Goal: Task Accomplishment & Management: Manage account settings

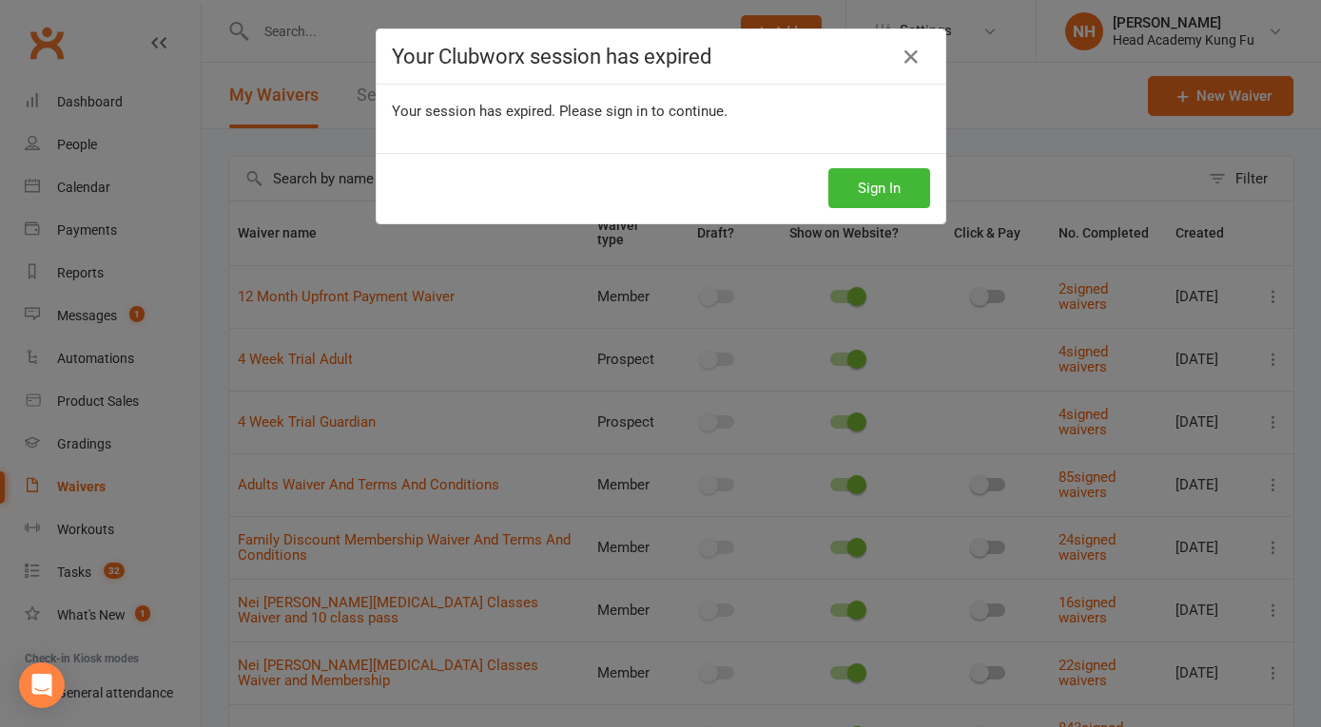
select select "100"
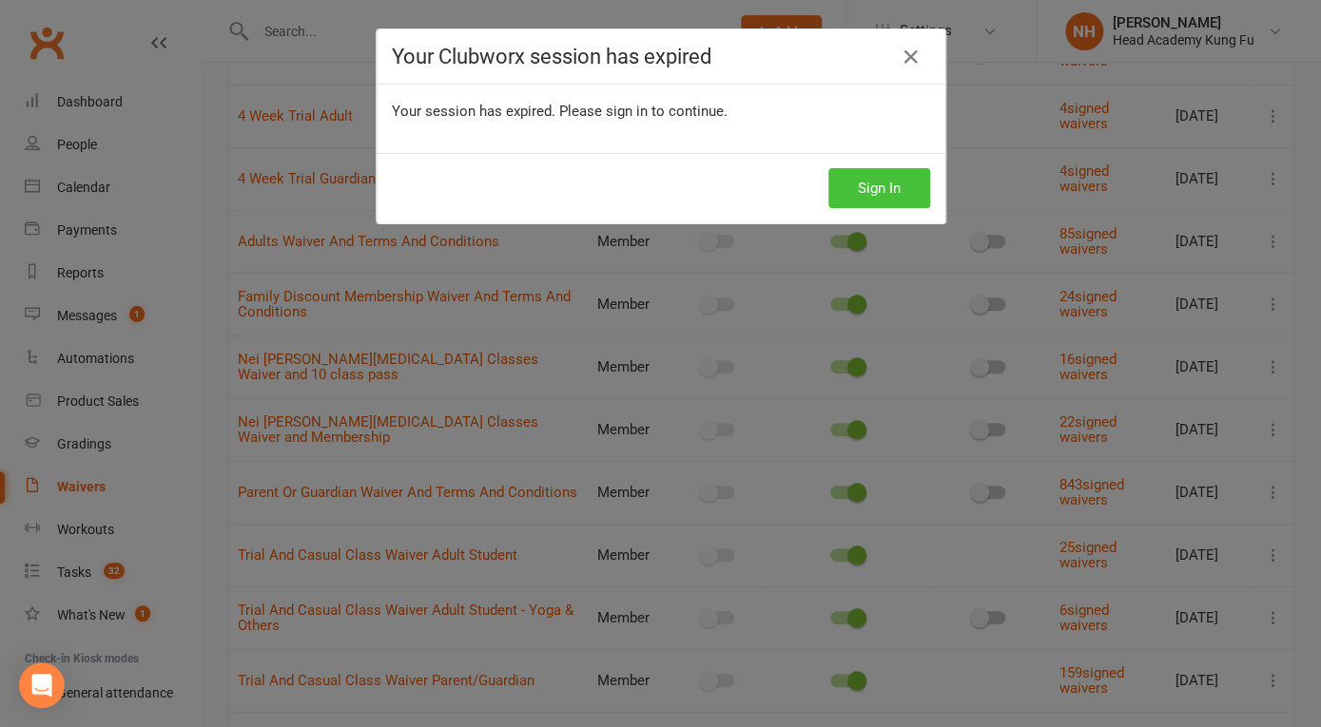
click at [894, 183] on button "Sign In" at bounding box center [879, 188] width 102 height 40
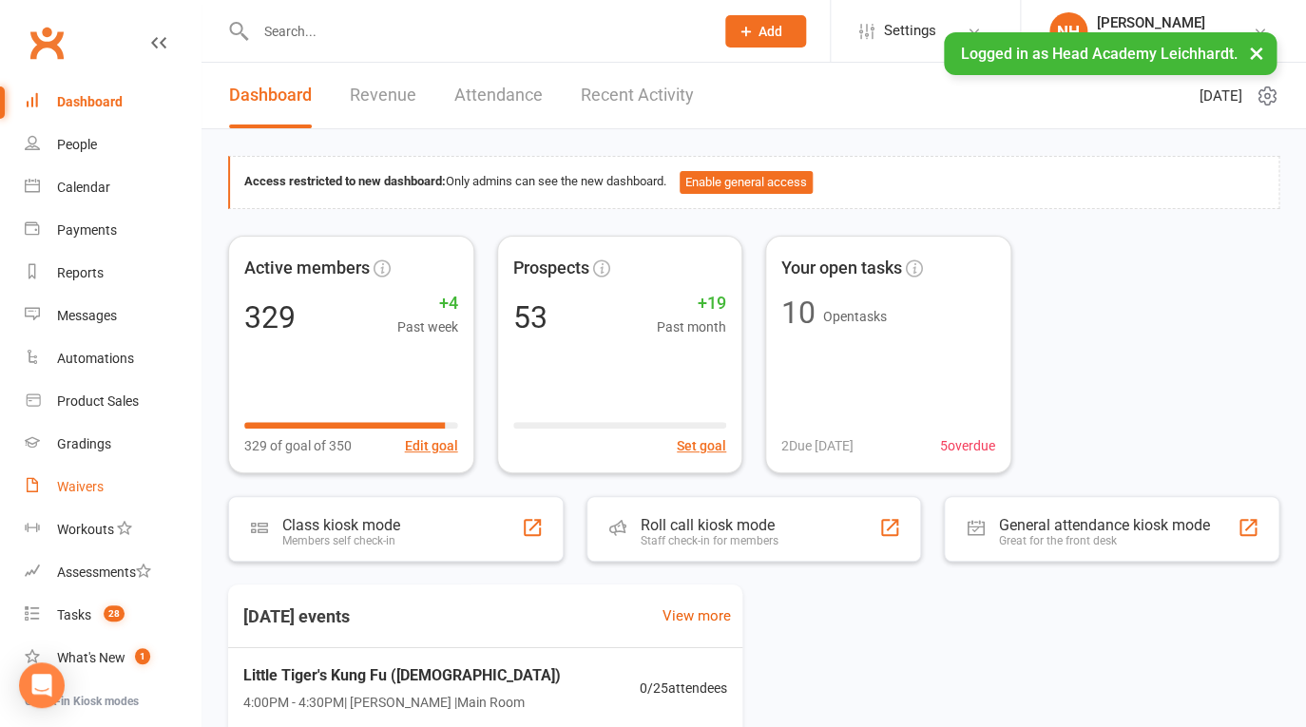
click at [93, 493] on div "Waivers" at bounding box center [80, 486] width 47 height 15
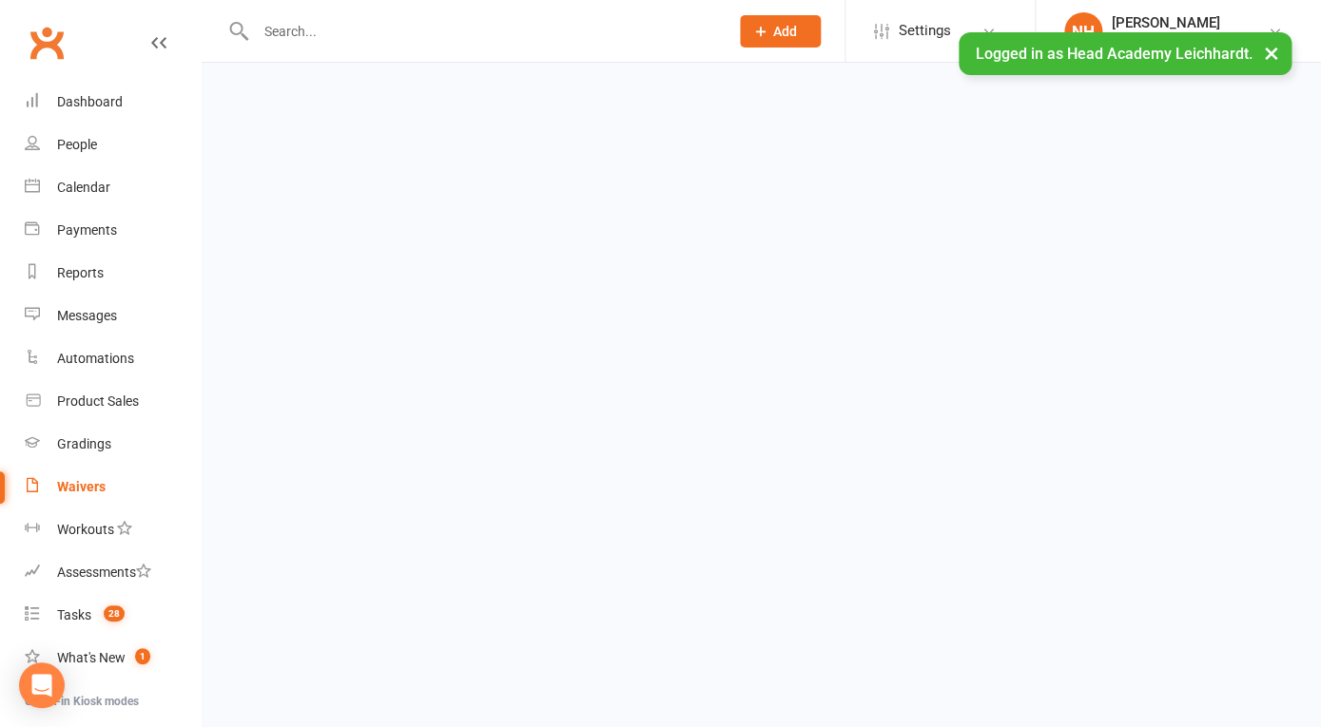
select select "100"
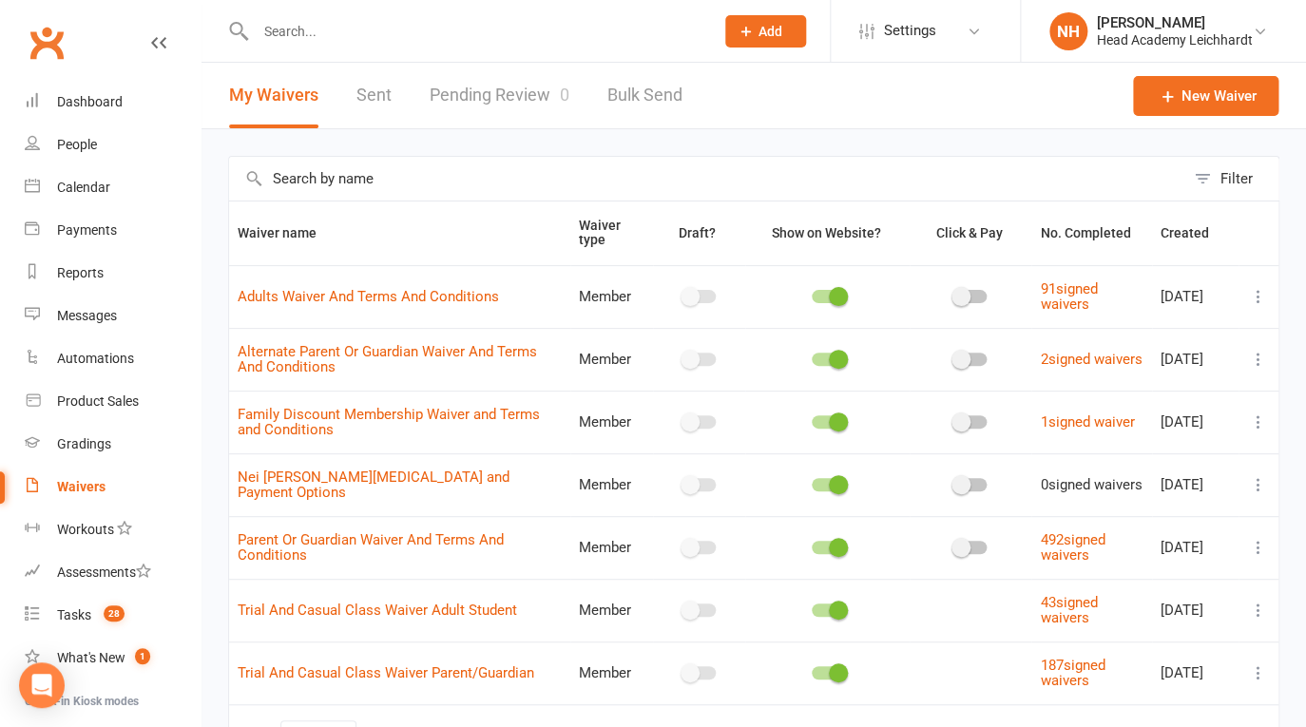
click at [491, 99] on link "Pending Review 0" at bounding box center [500, 96] width 140 height 66
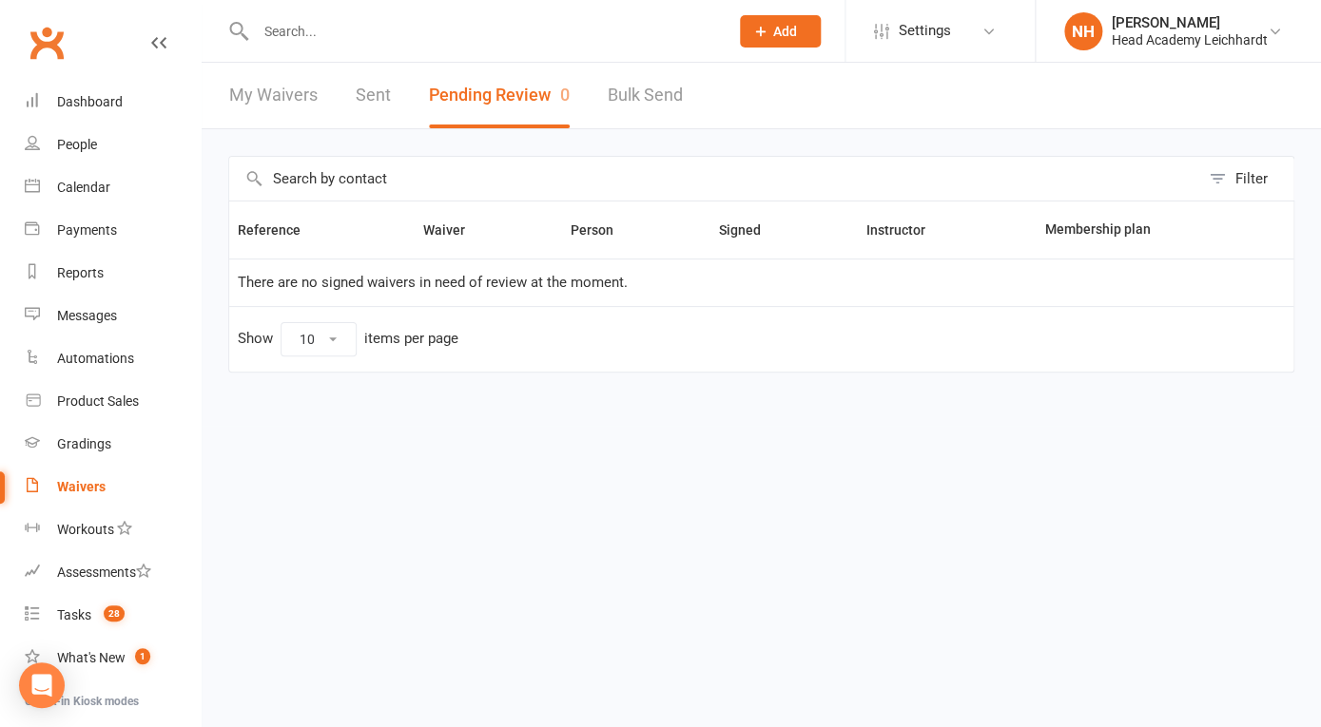
click at [323, 41] on input "text" at bounding box center [482, 31] width 465 height 27
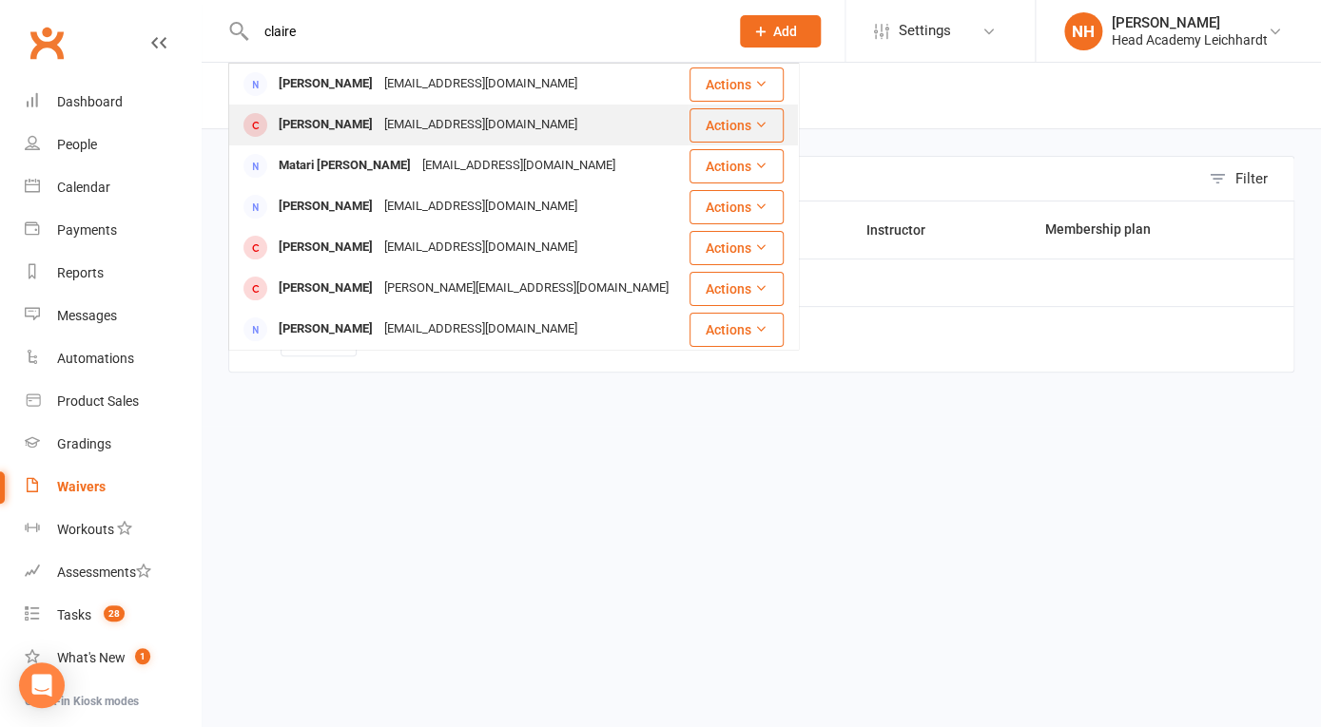
type input "claire"
click at [376, 117] on div "Claire Massheder" at bounding box center [326, 125] width 106 height 28
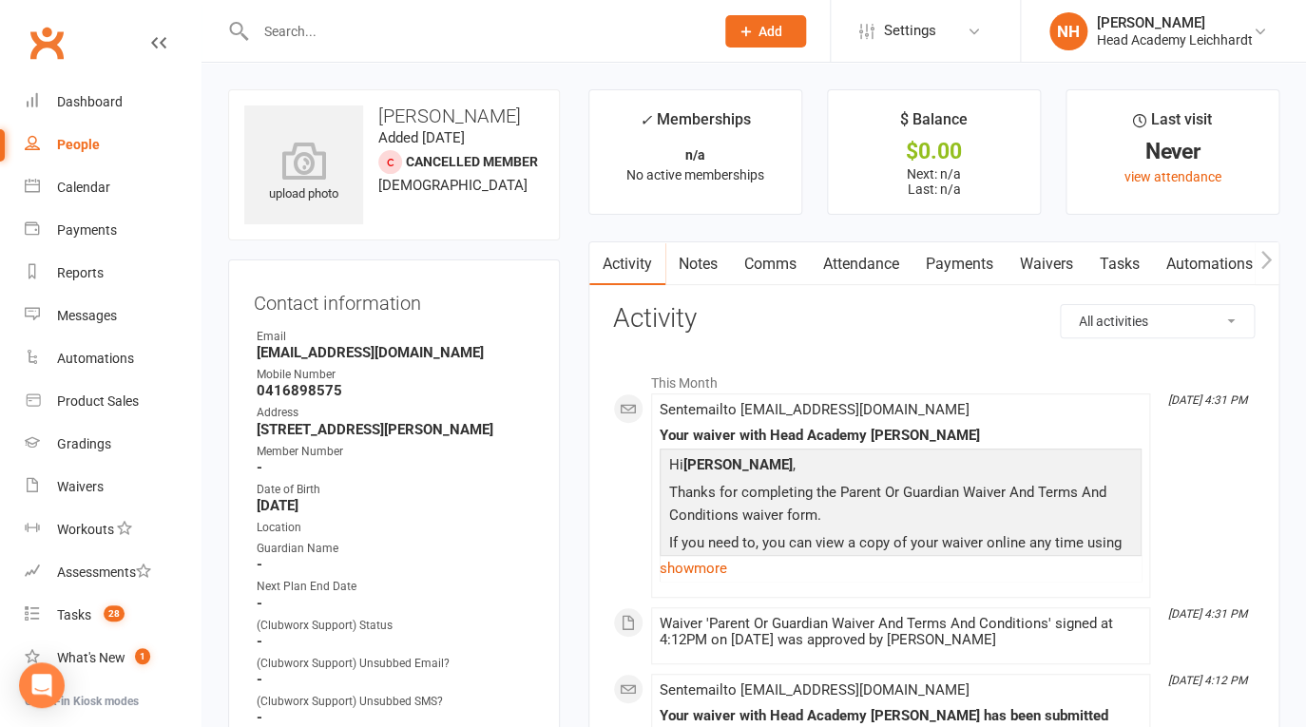
click at [842, 257] on link "Attendance" at bounding box center [861, 264] width 103 height 44
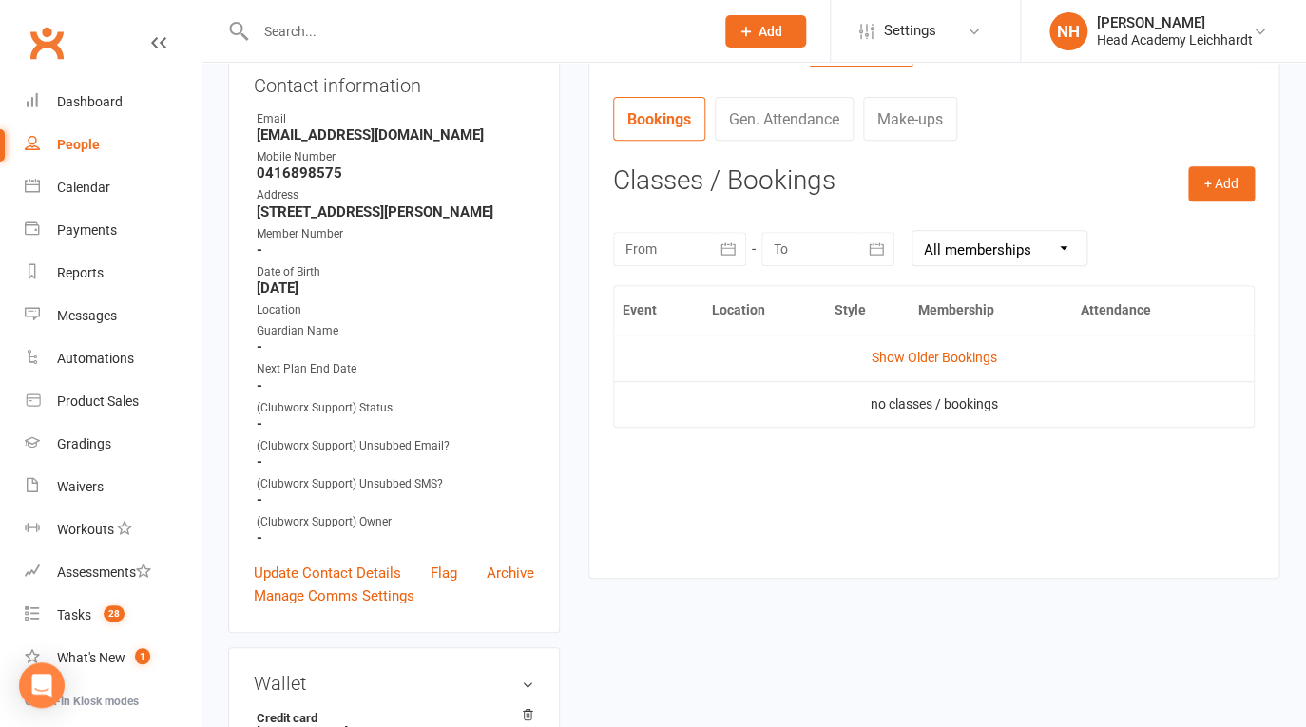
scroll to position [289, 0]
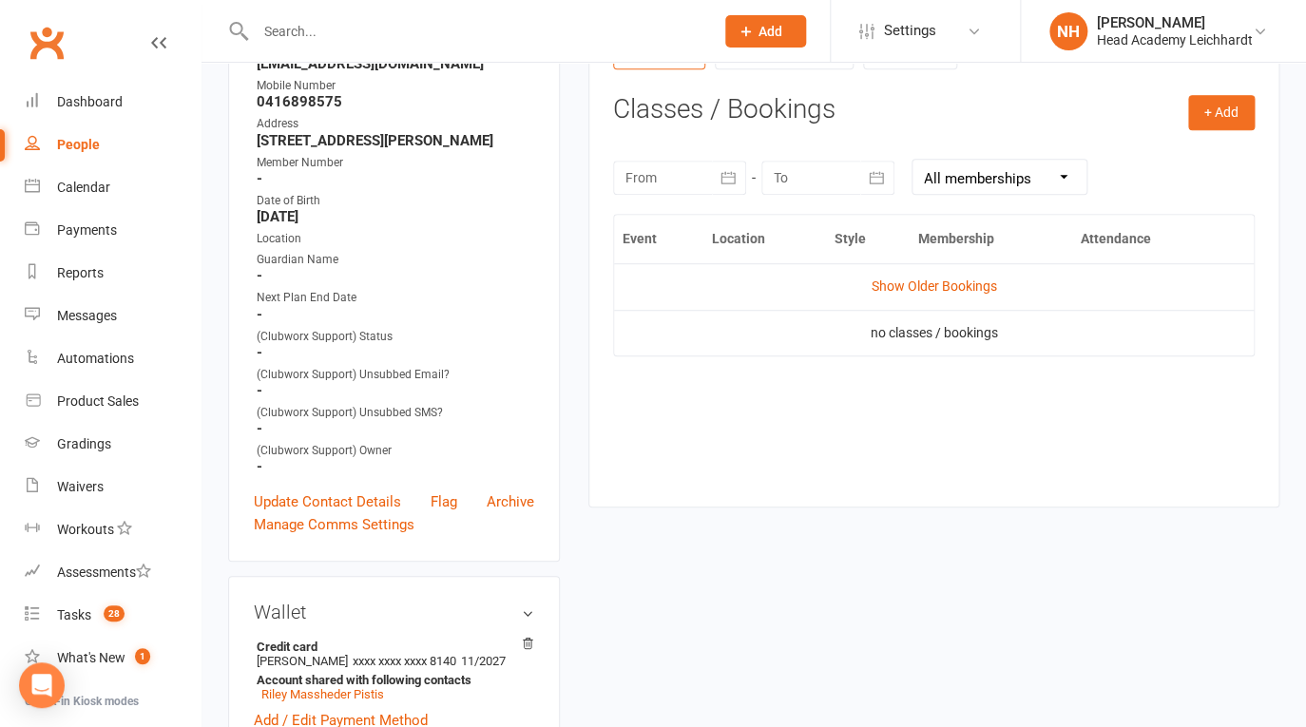
click at [688, 192] on div at bounding box center [679, 178] width 133 height 34
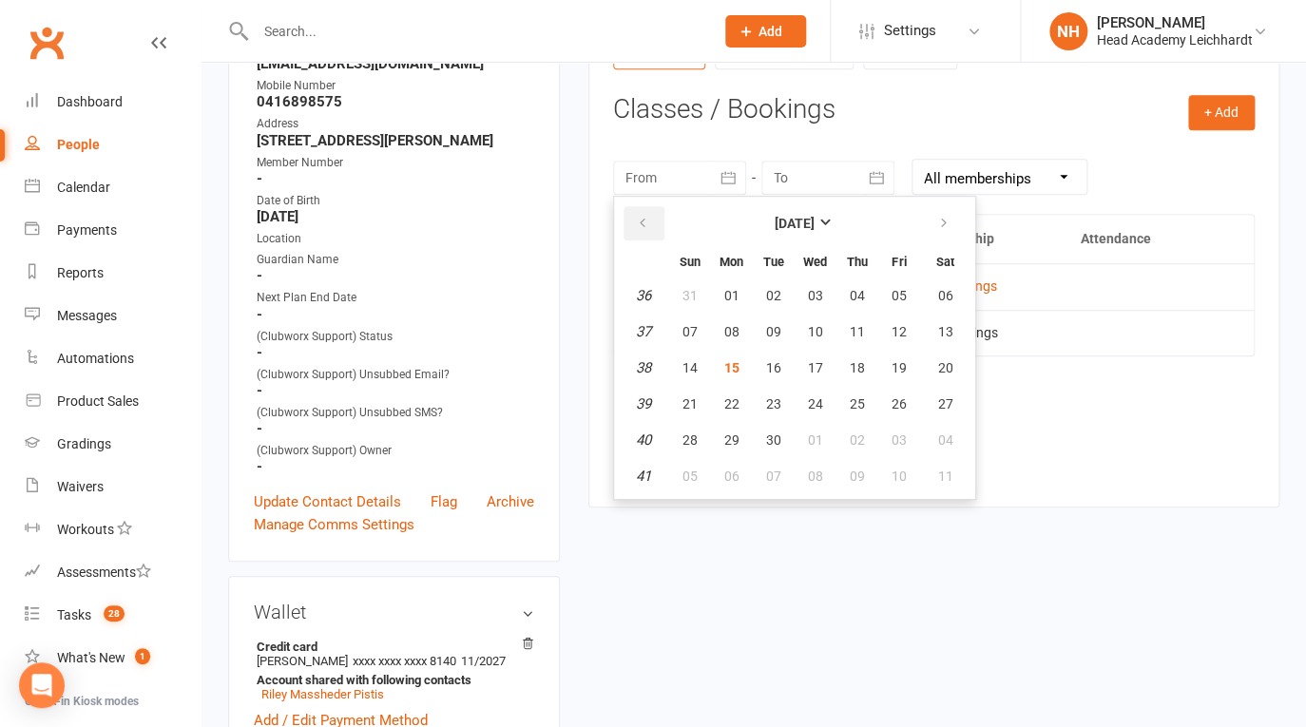
click at [649, 233] on button "button" at bounding box center [644, 223] width 41 height 34
drag, startPoint x: 736, startPoint y: 310, endPoint x: 787, endPoint y: 302, distance: 51.9
click at [736, 303] on span "30" at bounding box center [732, 295] width 15 height 15
type input "30 Jun 2025"
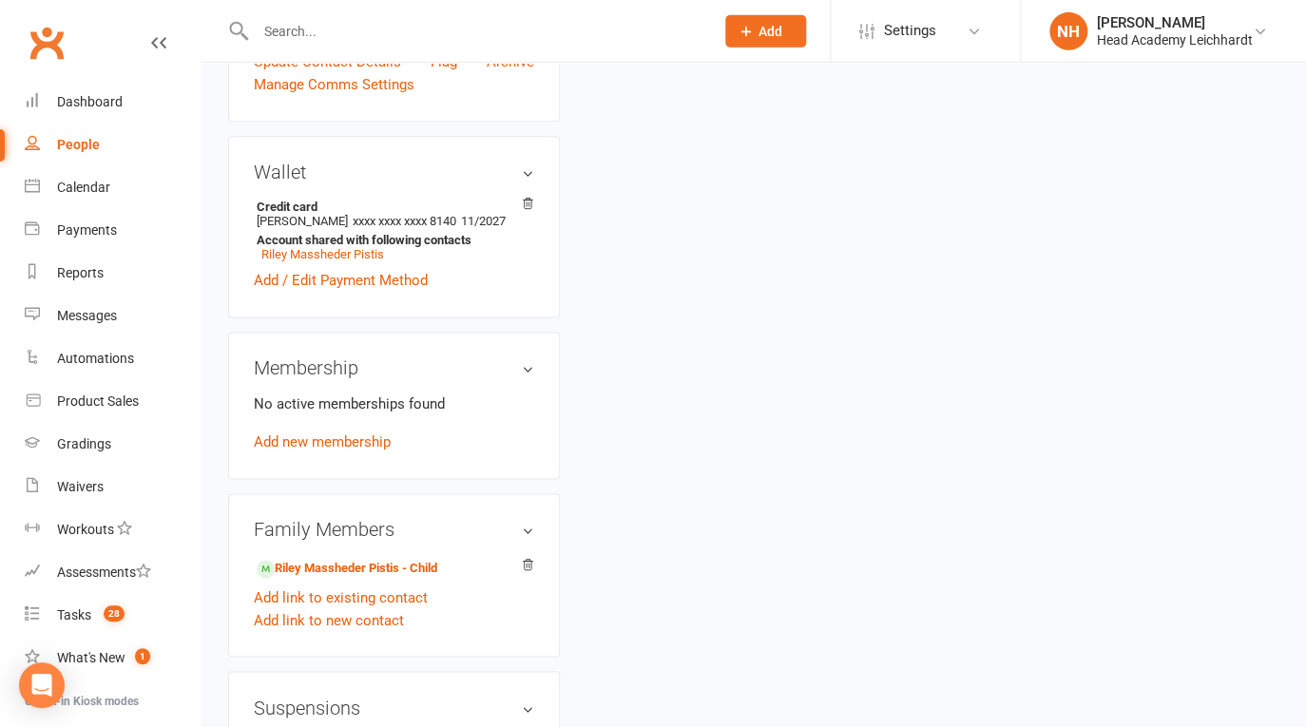
scroll to position [730, 0]
click at [363, 578] on link "Riley Massheder Pistis - Child" at bounding box center [347, 568] width 181 height 20
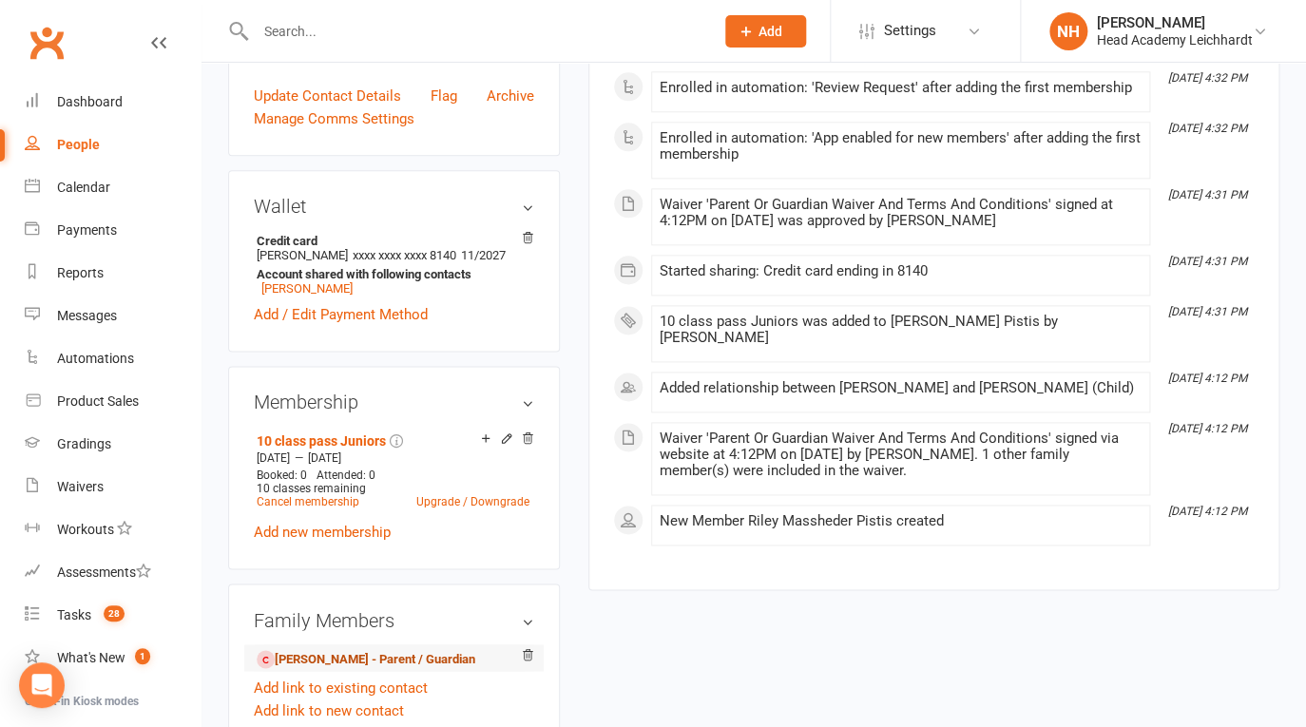
scroll to position [882, 0]
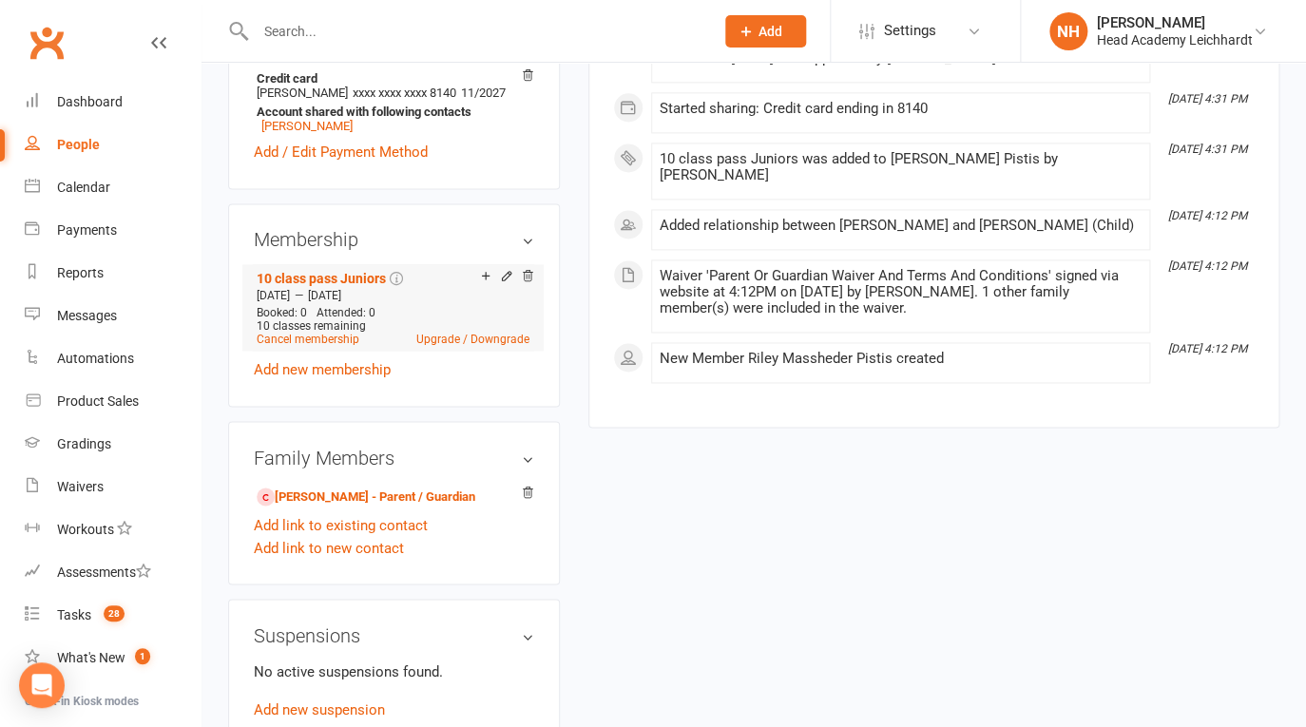
click at [519, 285] on div at bounding box center [504, 277] width 60 height 16
click at [533, 282] on icon at bounding box center [527, 275] width 13 height 13
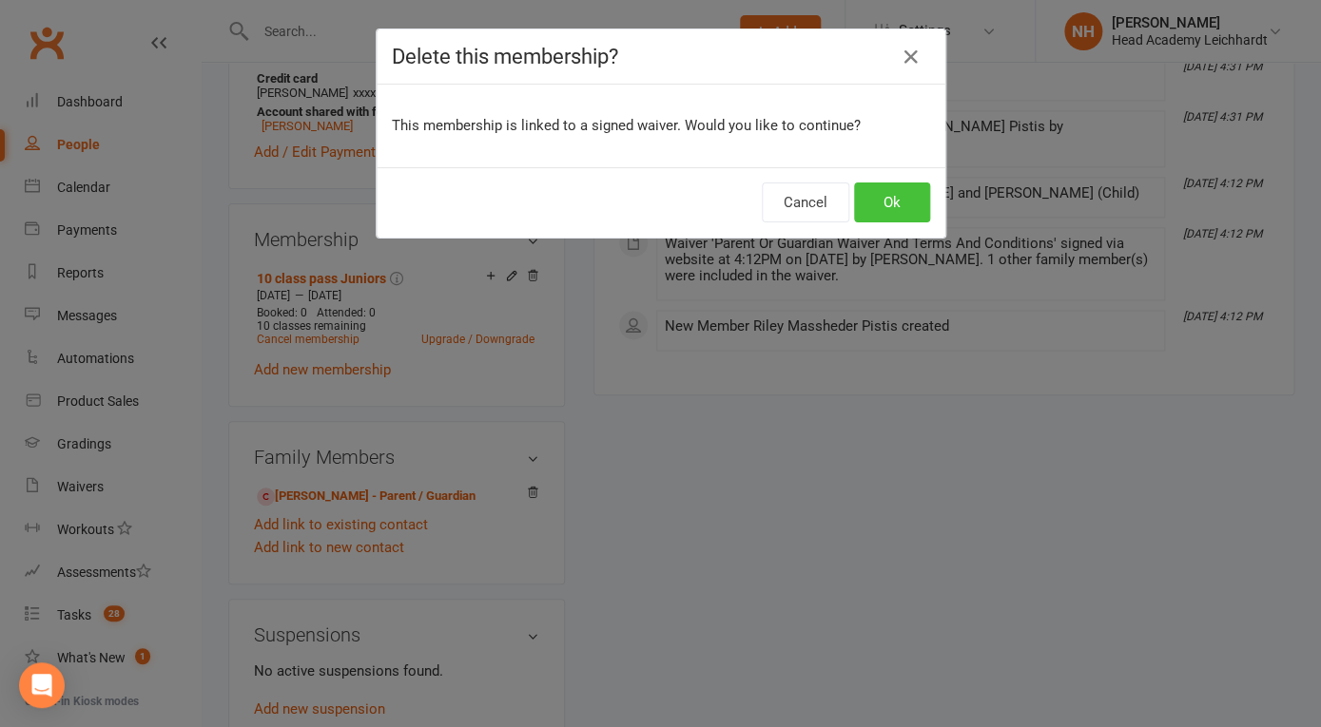
click at [882, 200] on button "Ok" at bounding box center [892, 203] width 76 height 40
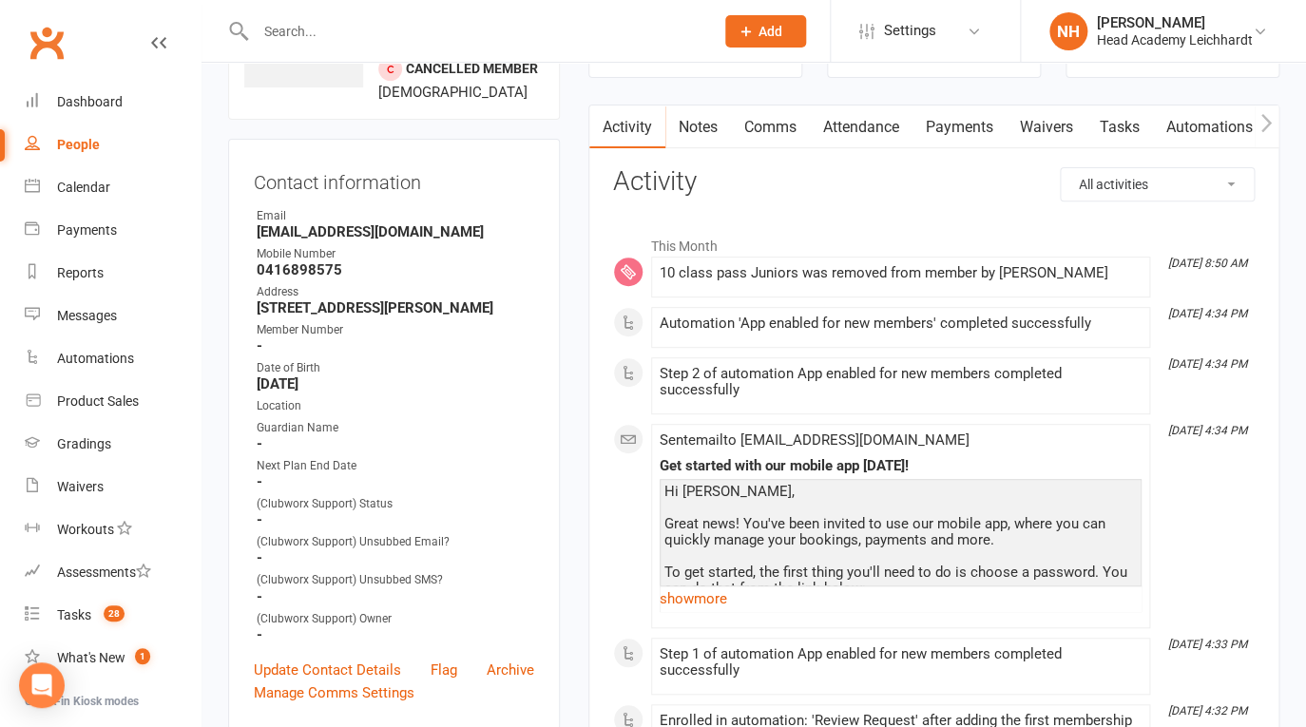
scroll to position [0, 0]
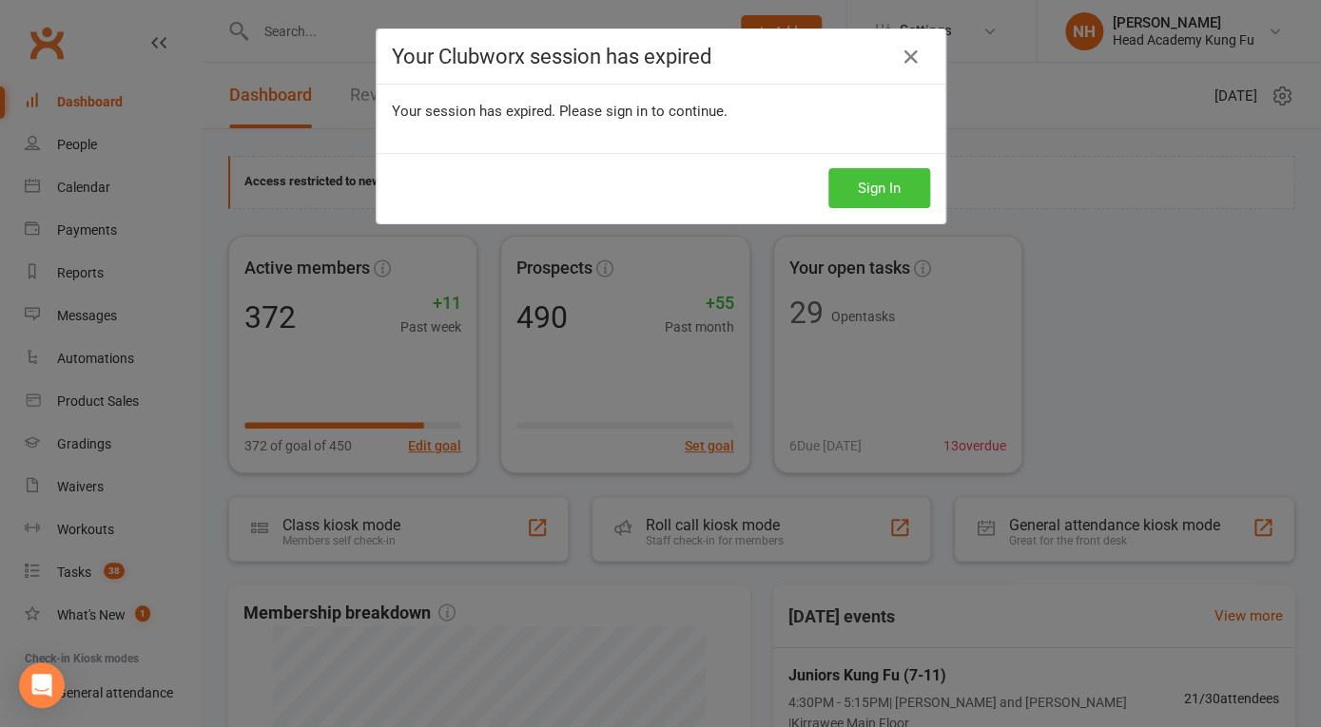
click at [862, 189] on button "Sign In" at bounding box center [879, 188] width 102 height 40
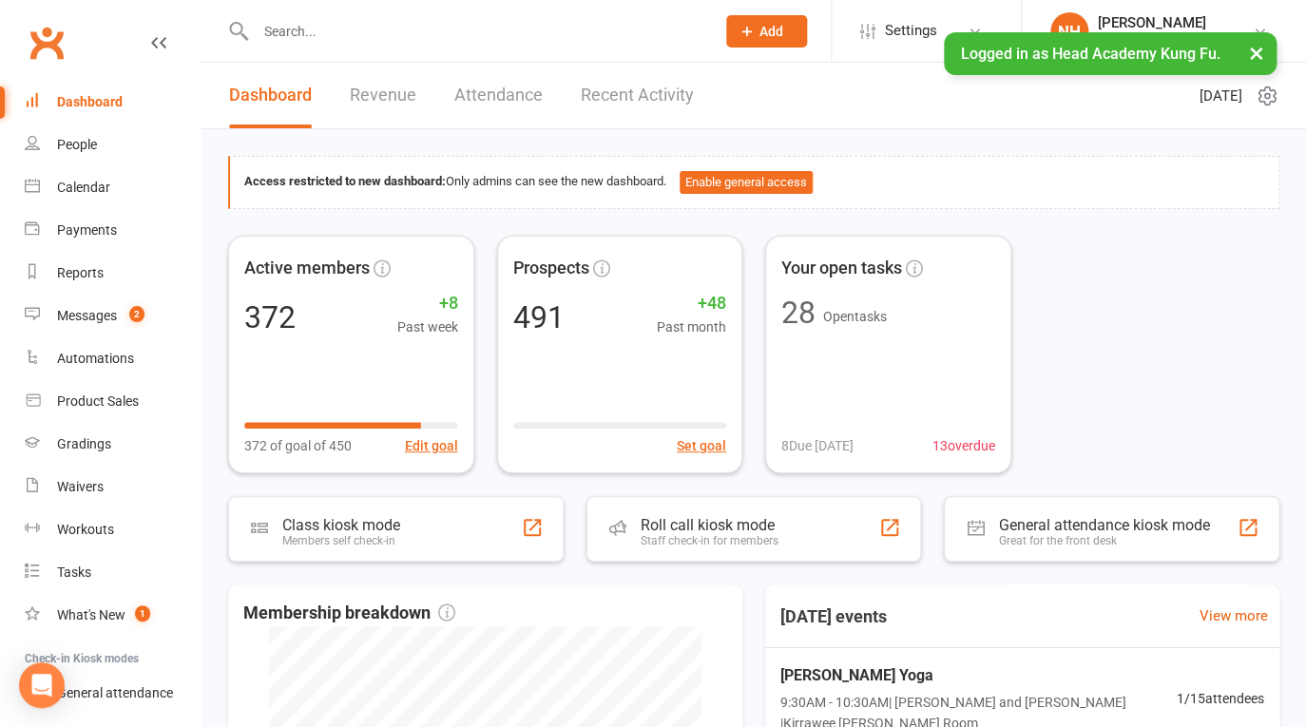
click at [302, 34] on input "text" at bounding box center [476, 31] width 452 height 27
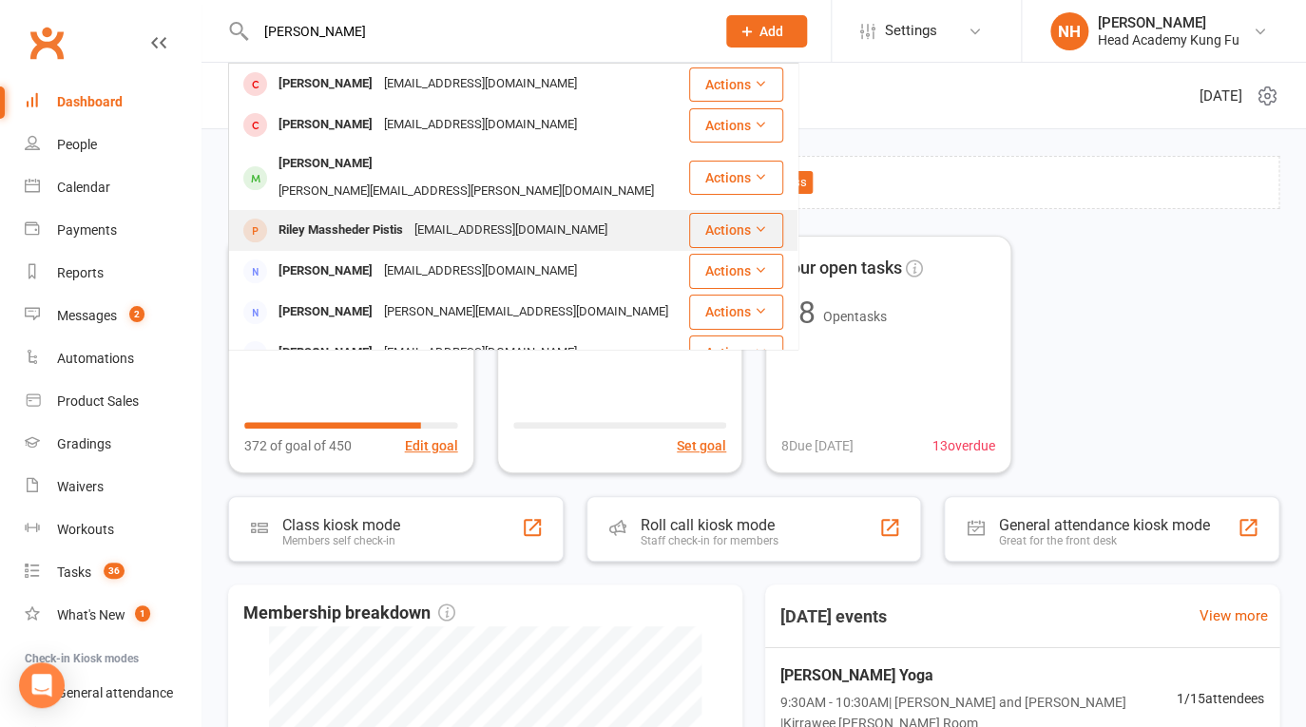
type input "riley"
click at [331, 217] on div "Riley Massheder Pistis" at bounding box center [341, 231] width 136 height 28
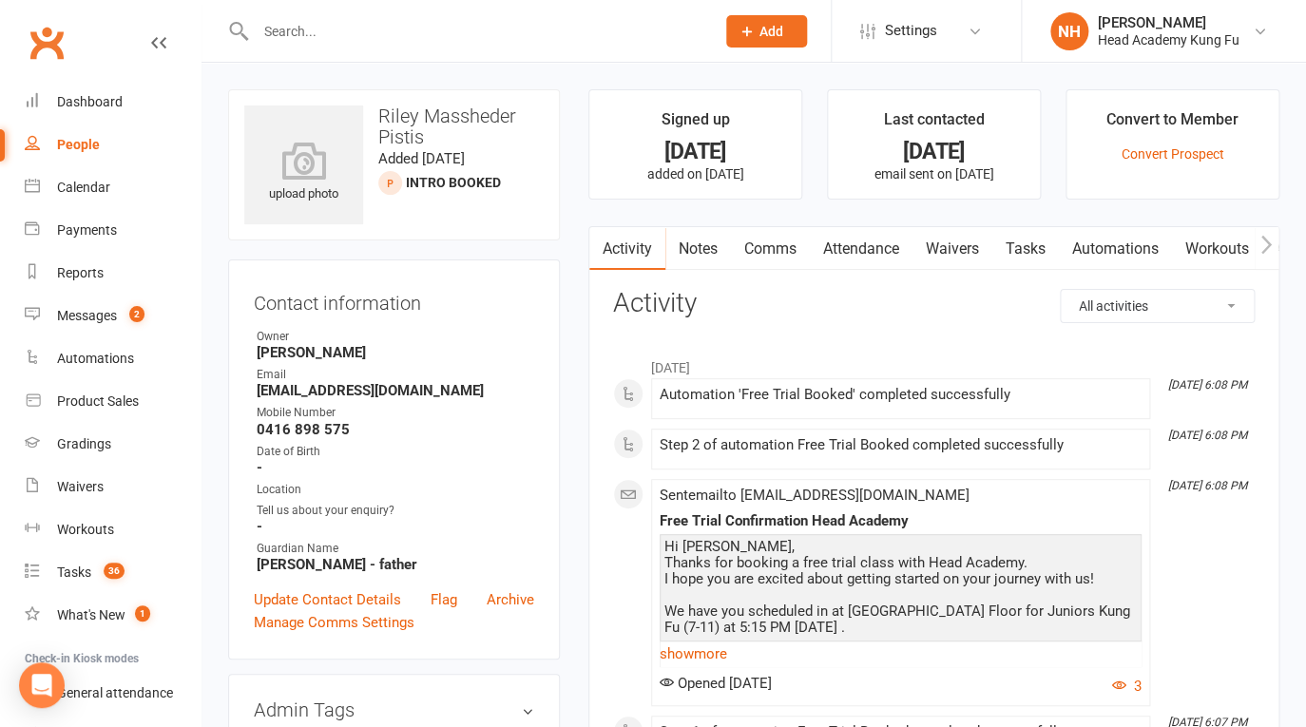
click at [348, 23] on input "text" at bounding box center [476, 31] width 452 height 27
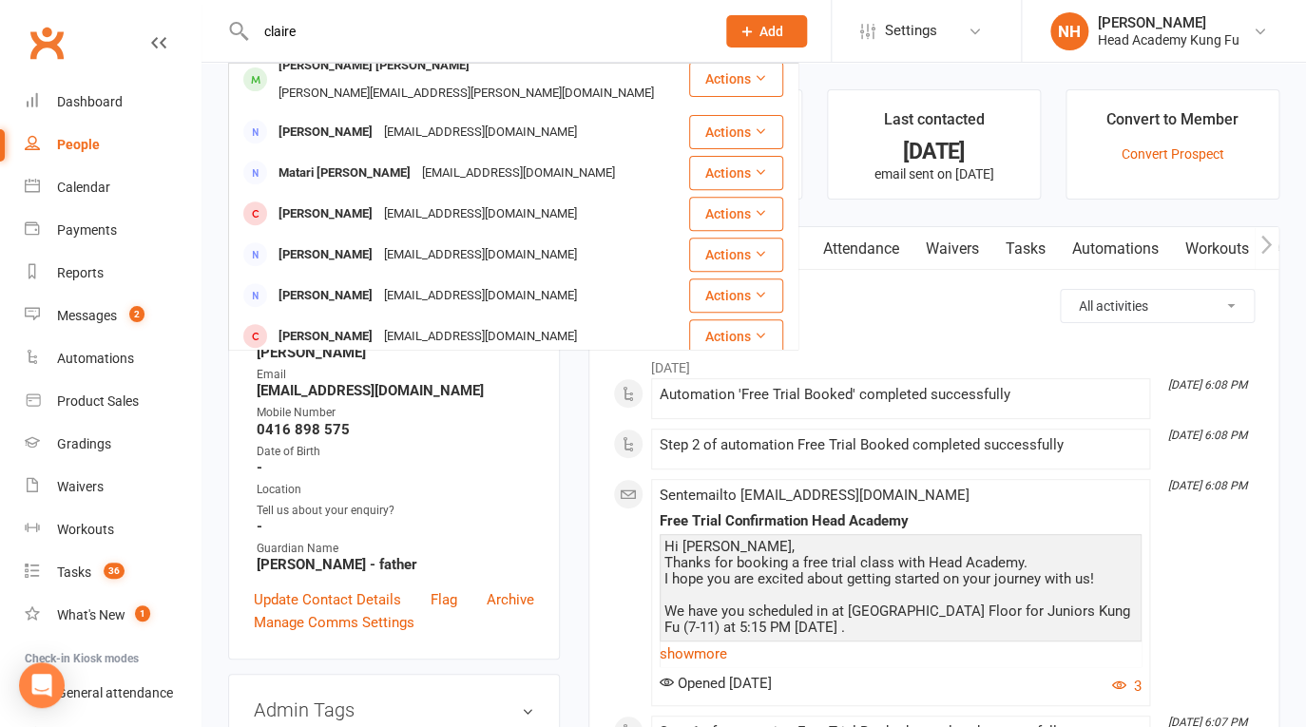
scroll to position [222, 0]
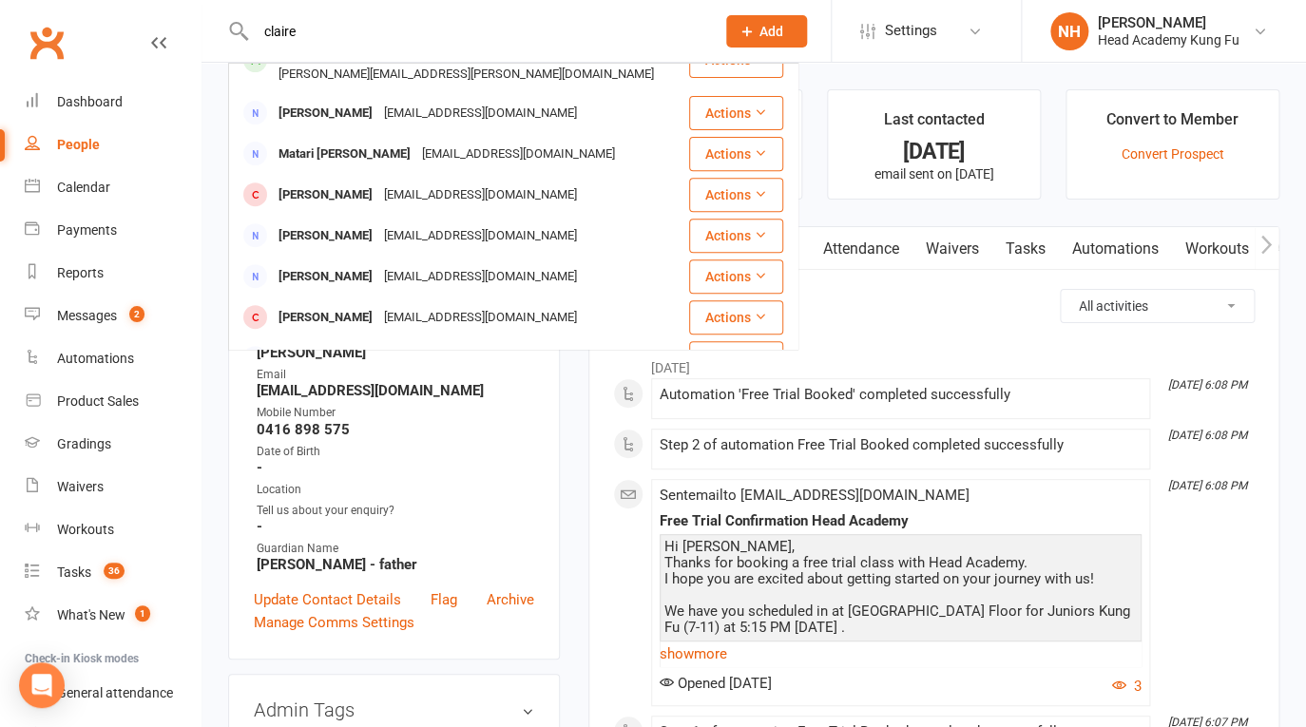
type input "claire"
click at [400, 513] on div "Tell us about your enquiry?" at bounding box center [396, 511] width 278 height 18
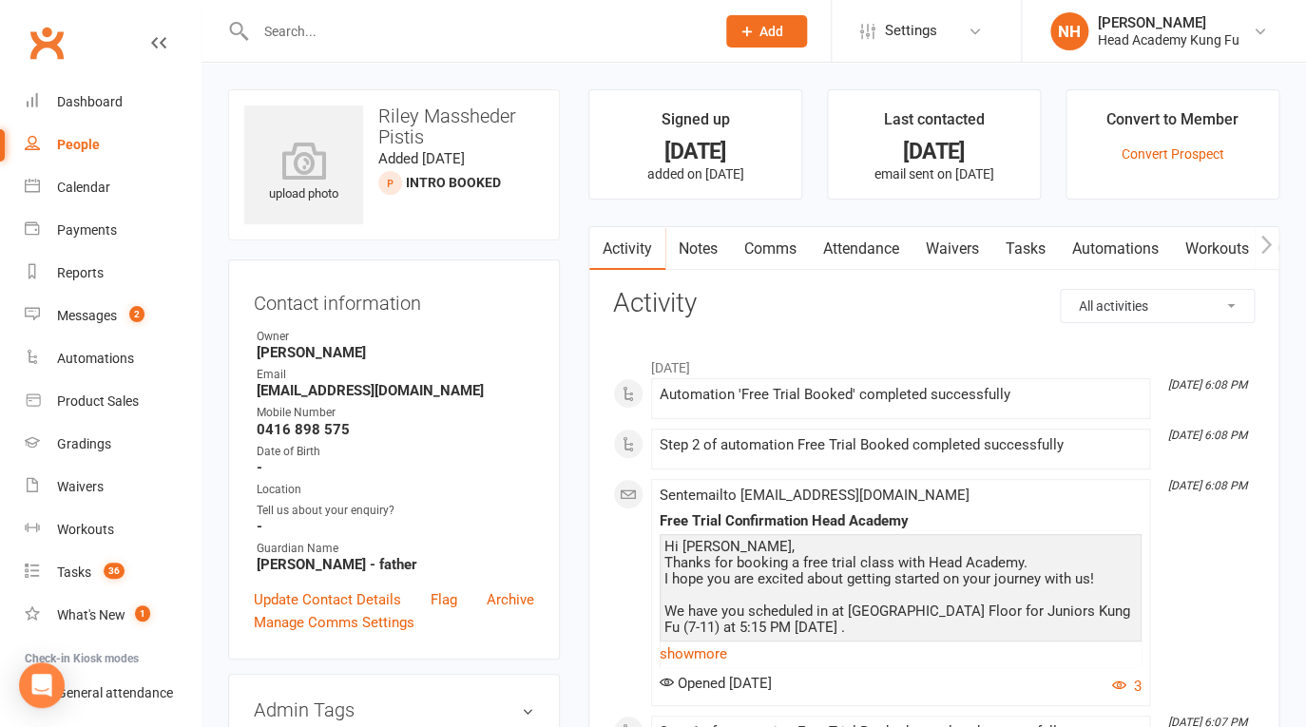
scroll to position [30, 0]
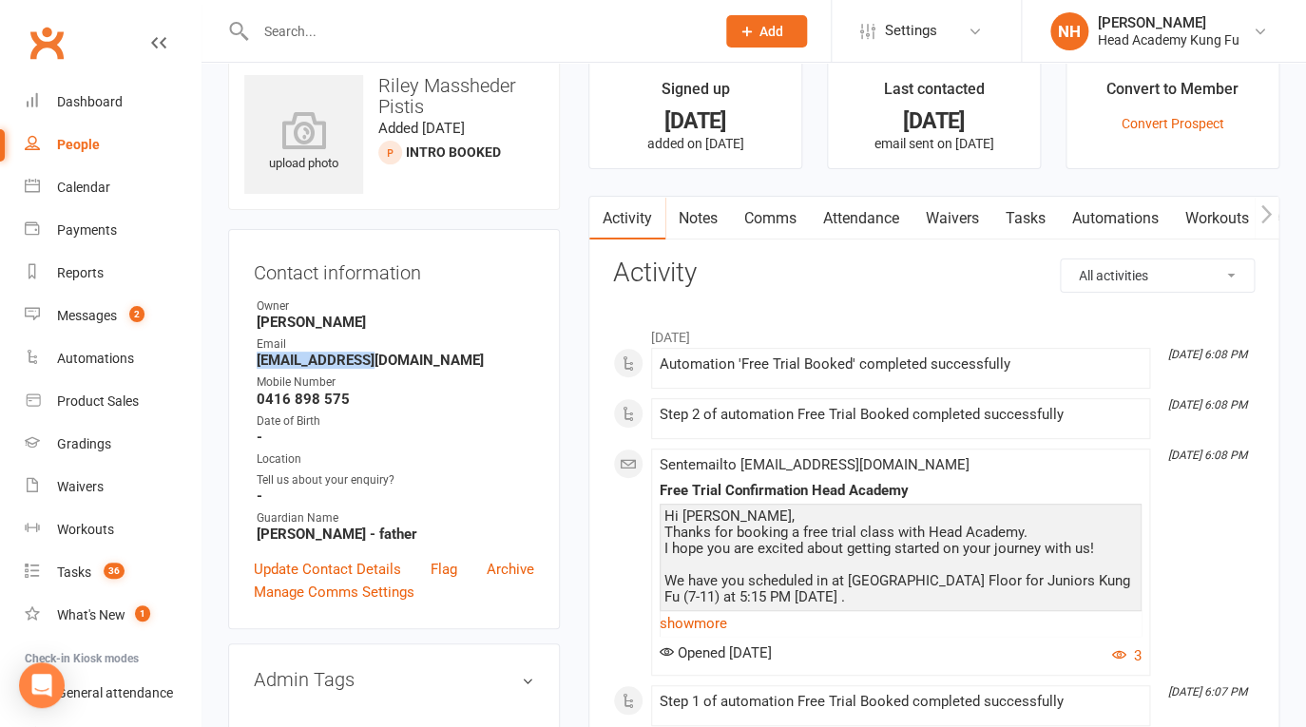
drag, startPoint x: 259, startPoint y: 362, endPoint x: 364, endPoint y: 358, distance: 105.6
click at [365, 357] on strong "clairemassheder@hotmail.com" at bounding box center [396, 360] width 278 height 17
copy strong "clairemassheder"
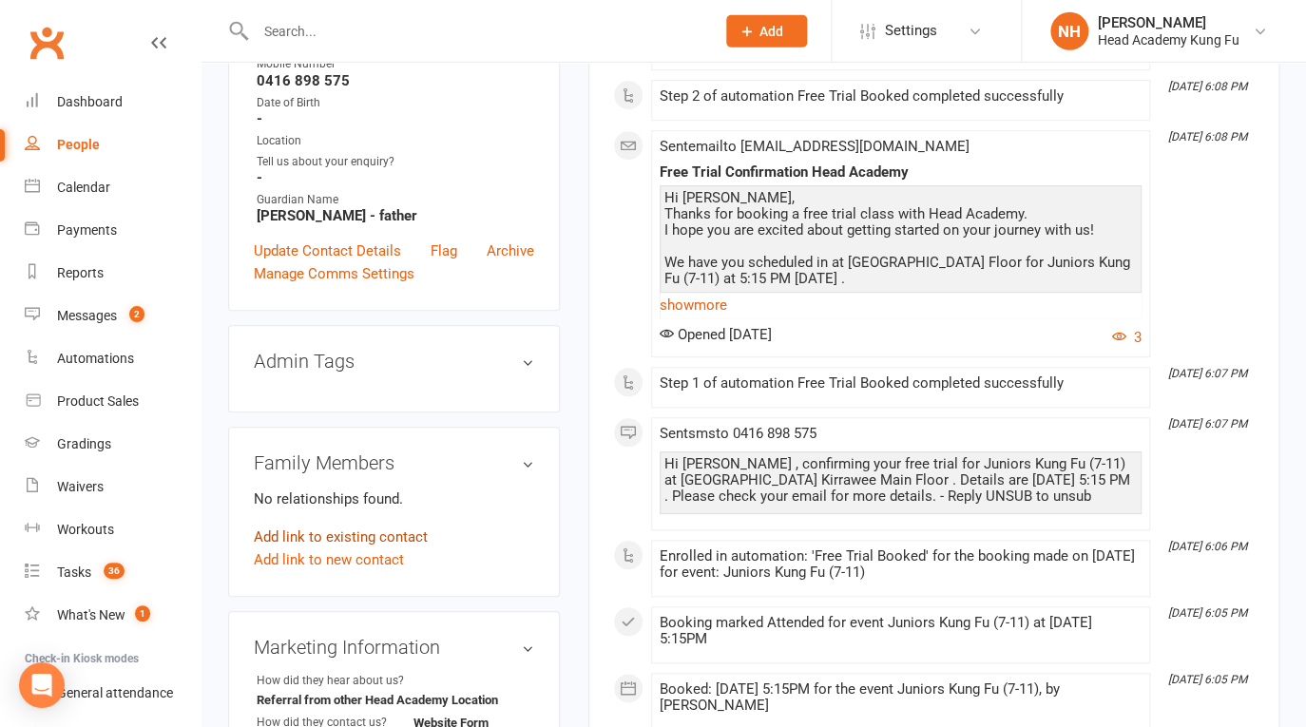
scroll to position [396, 0]
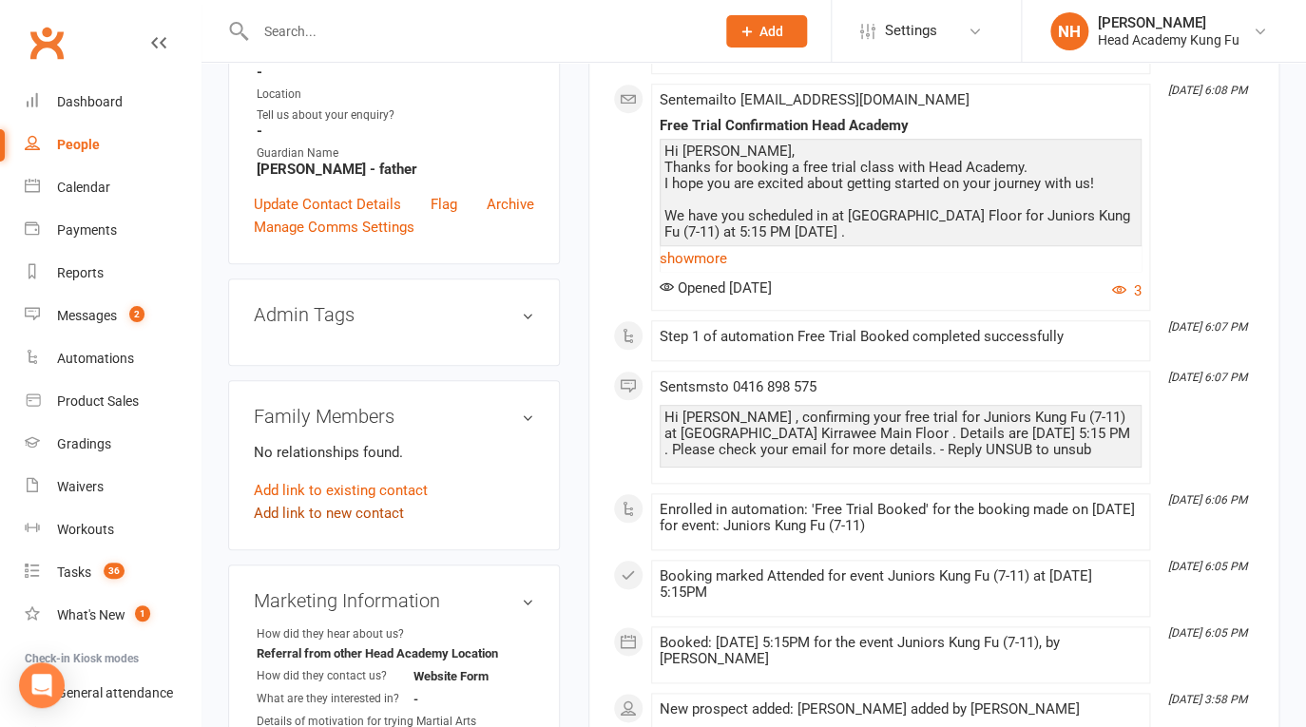
click at [342, 519] on link "Add link to new contact" at bounding box center [329, 513] width 150 height 23
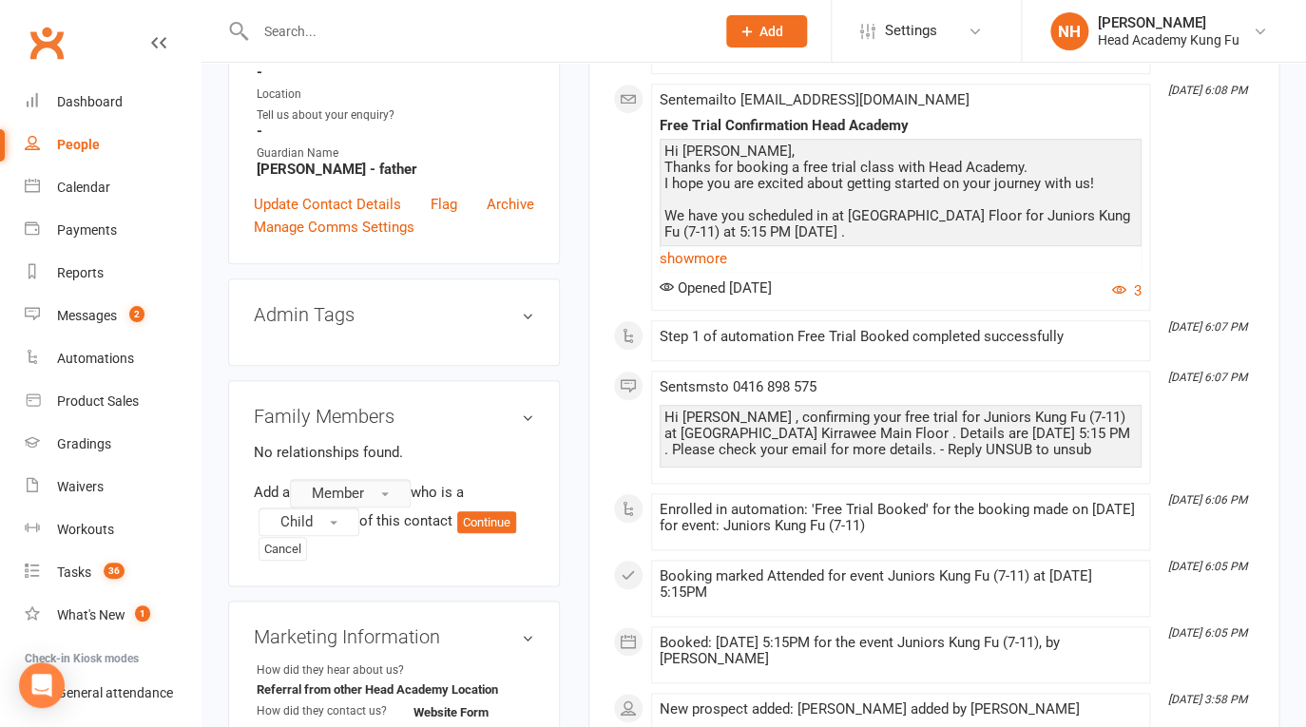
click at [385, 494] on button "Member" at bounding box center [350, 493] width 121 height 29
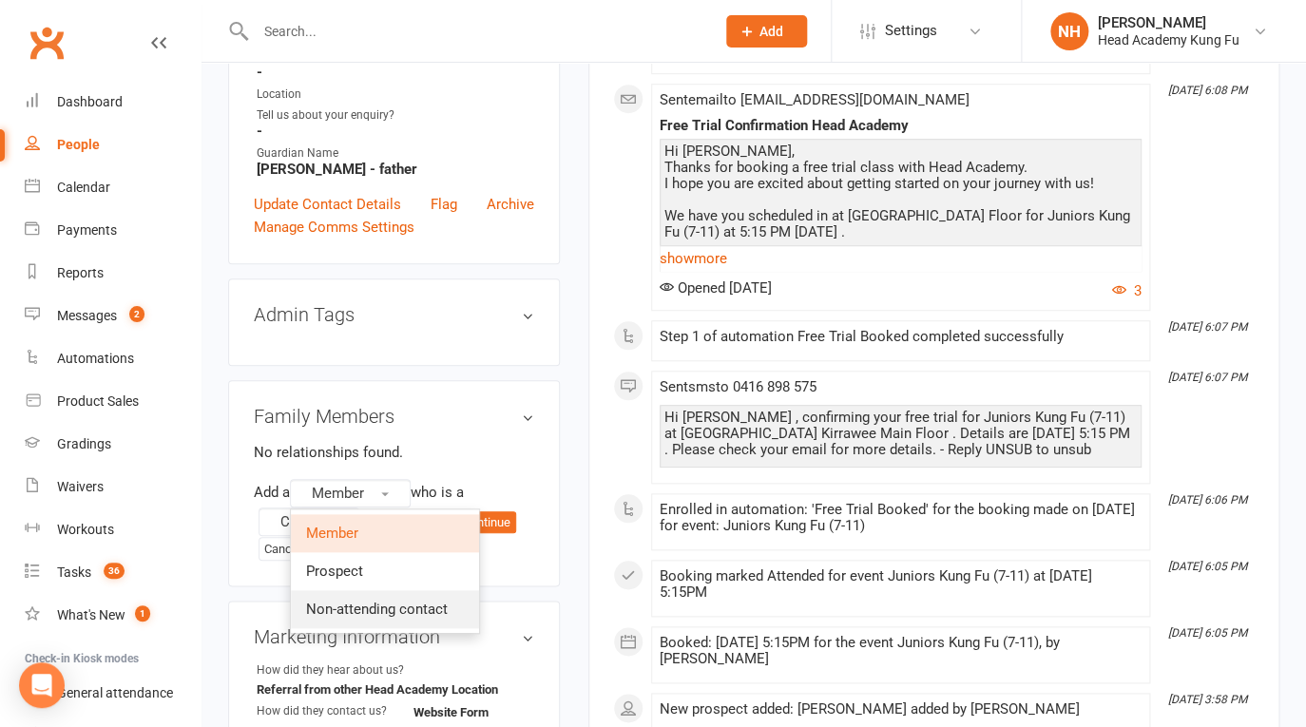
click at [372, 614] on span "Non-attending contact" at bounding box center [377, 609] width 142 height 17
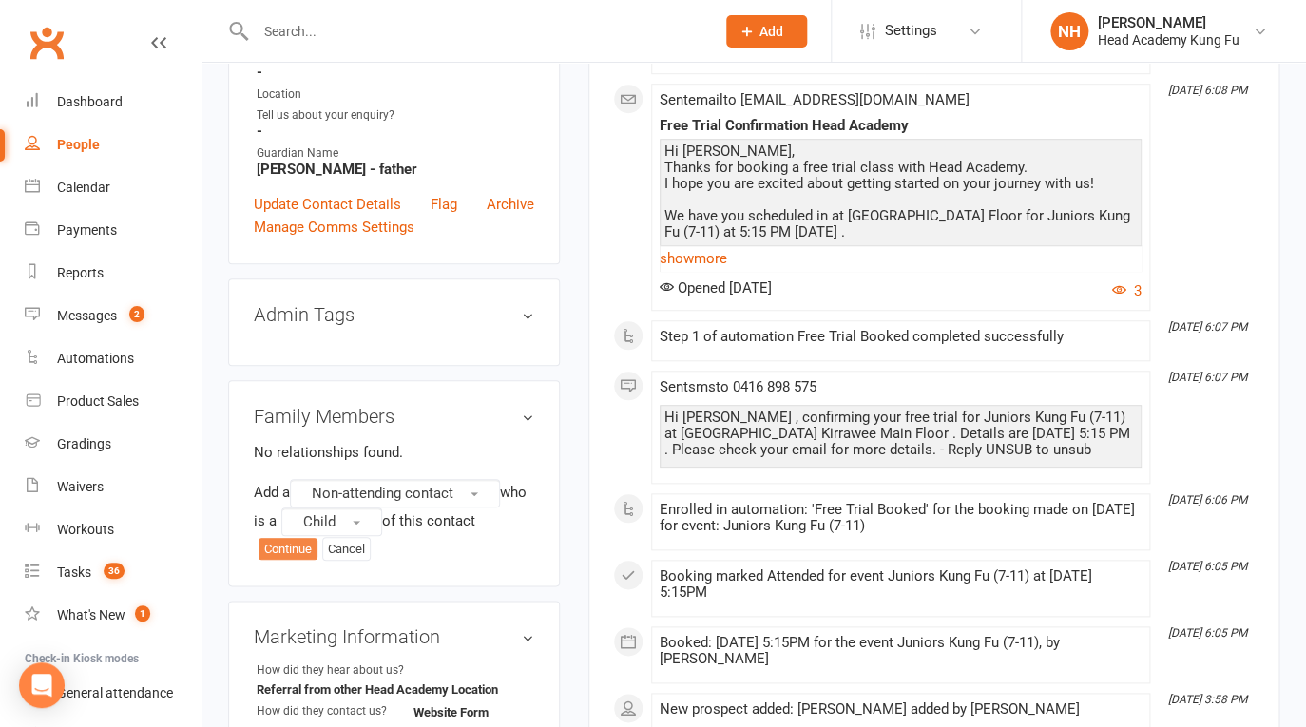
click at [293, 546] on button "Continue" at bounding box center [288, 549] width 59 height 23
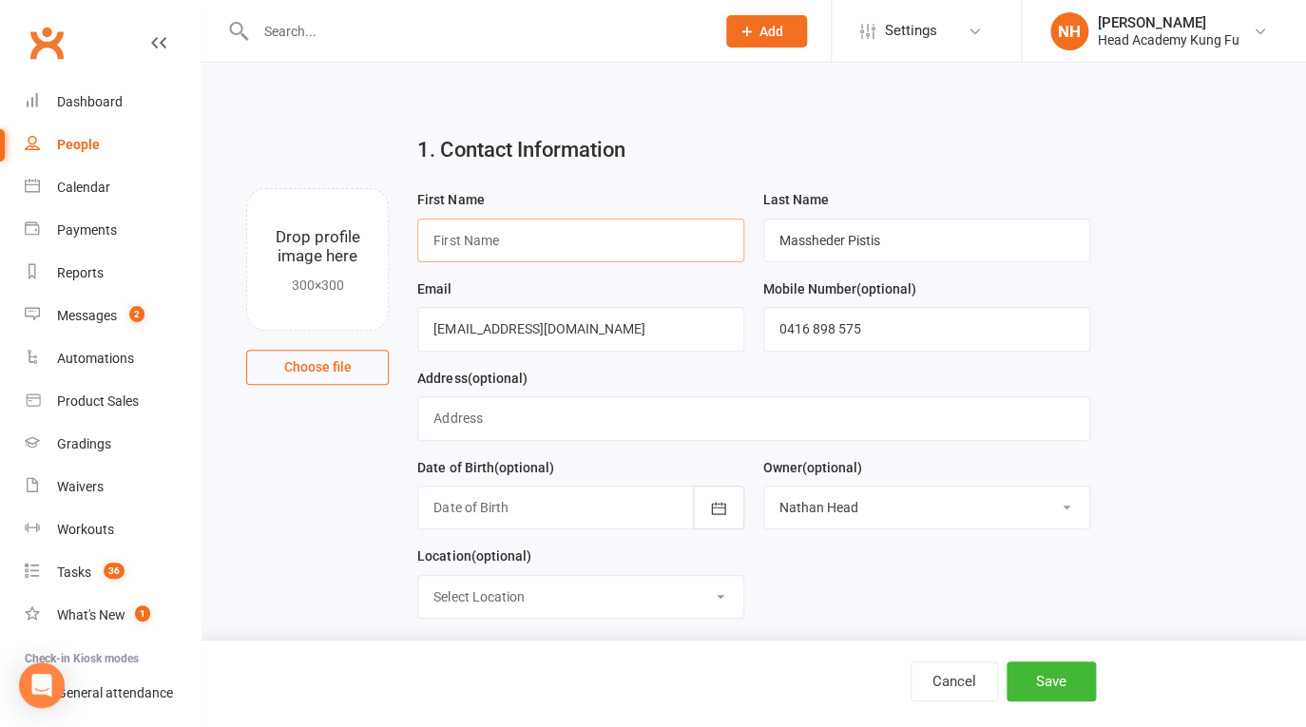
click at [544, 247] on input "text" at bounding box center [580, 241] width 327 height 44
type input "Claire"
click at [925, 250] on input "Massheder Pistis" at bounding box center [926, 241] width 327 height 44
type input "Massheder"
click at [642, 365] on div "Email clairemassheder@hotmail.com" at bounding box center [581, 322] width 346 height 89
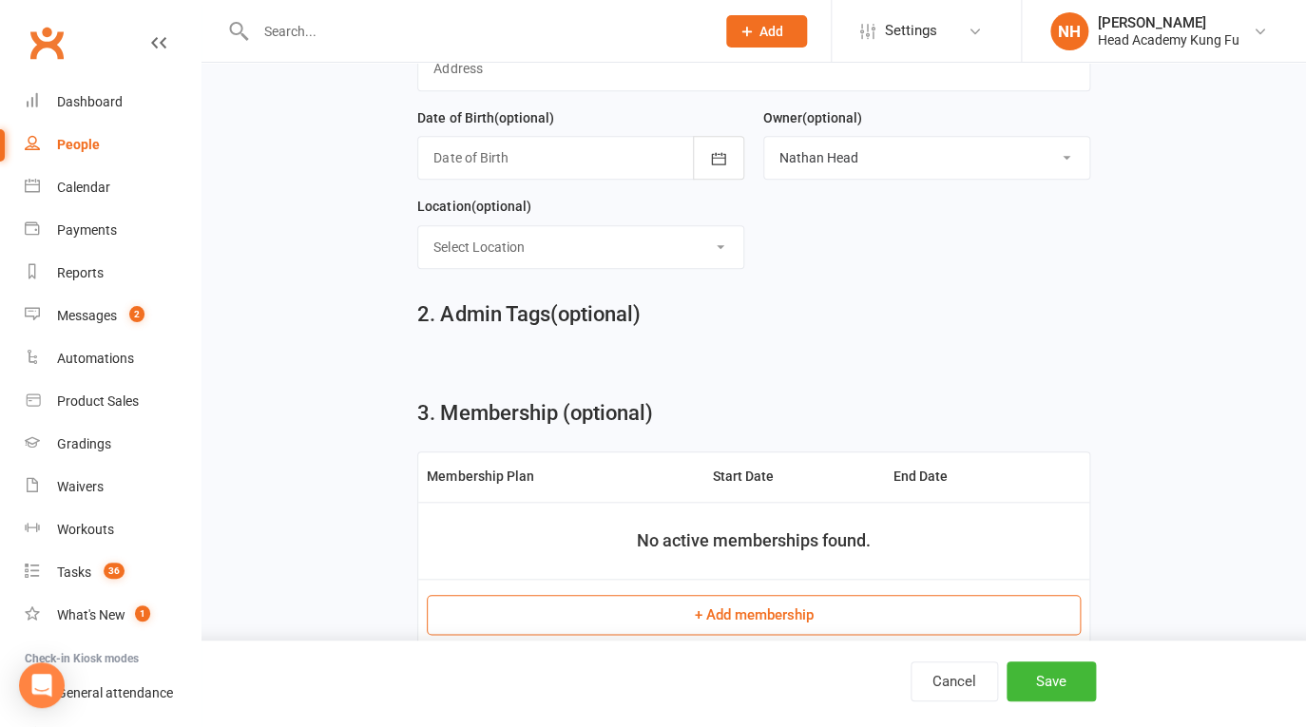
scroll to position [405, 0]
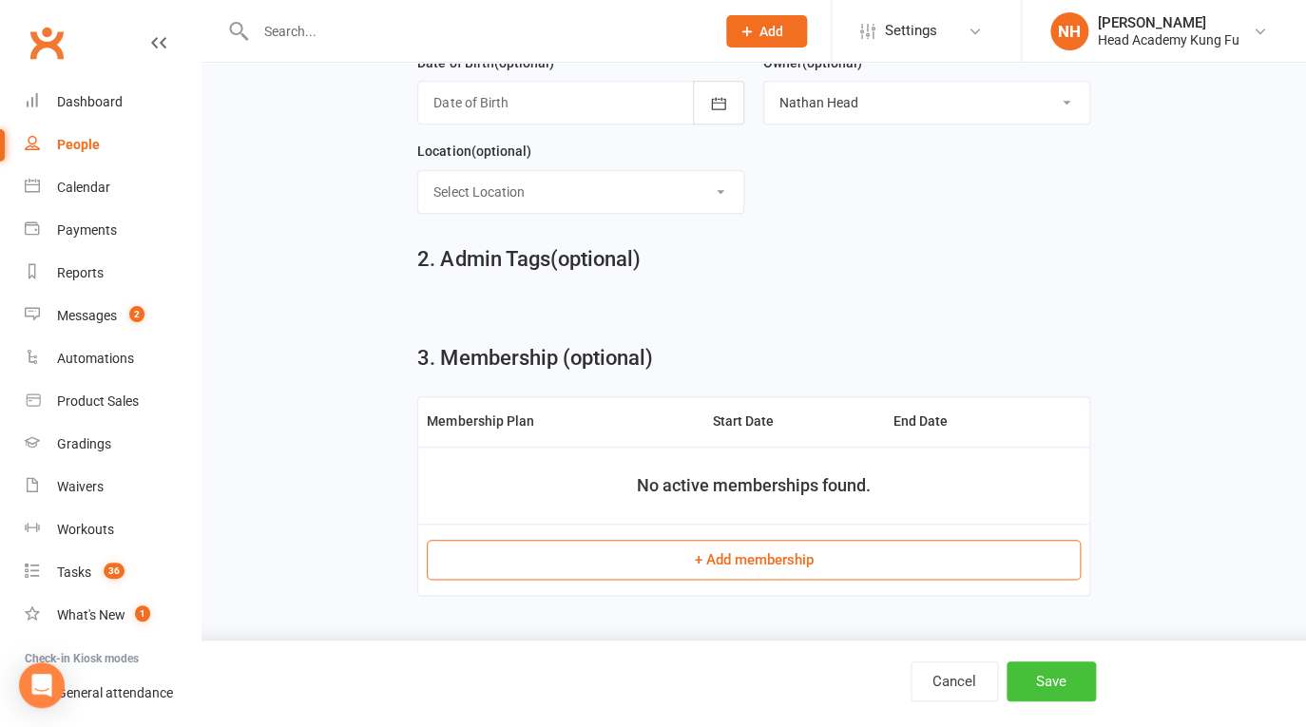
click at [1055, 674] on button "Save" at bounding box center [1051, 682] width 89 height 40
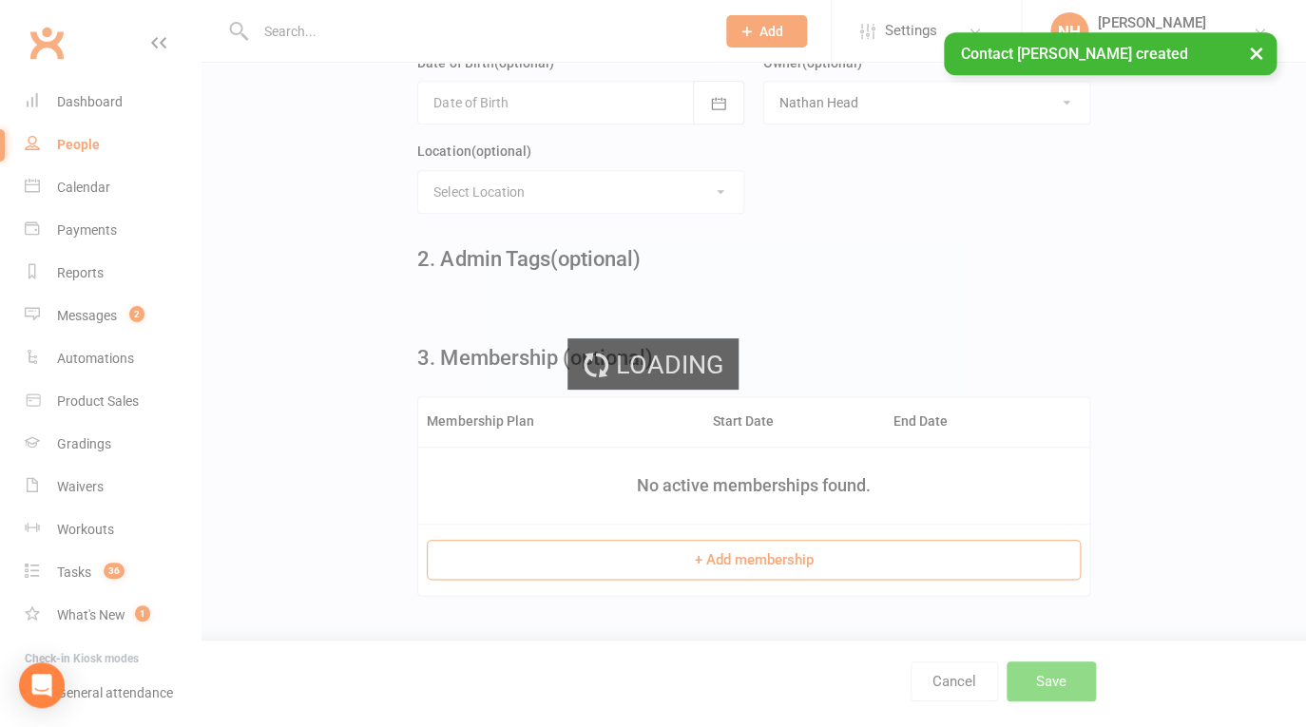
scroll to position [0, 0]
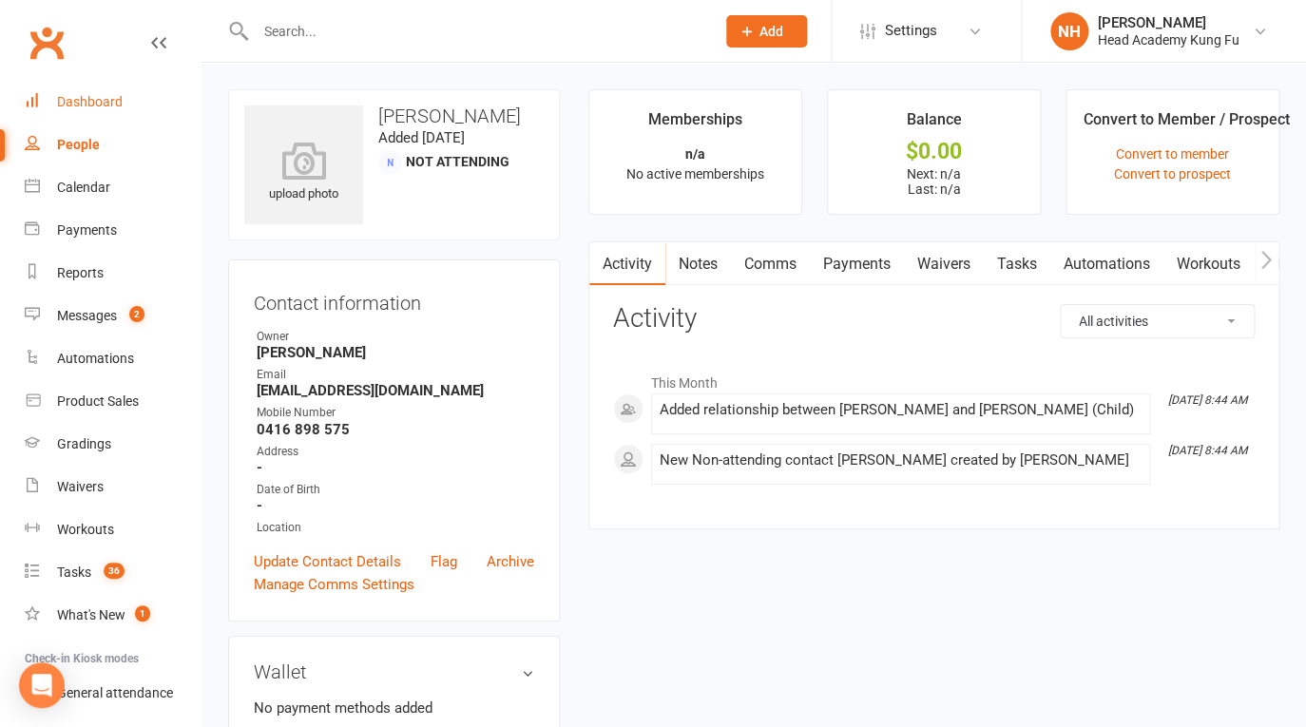
click at [94, 103] on div "Dashboard" at bounding box center [90, 101] width 66 height 15
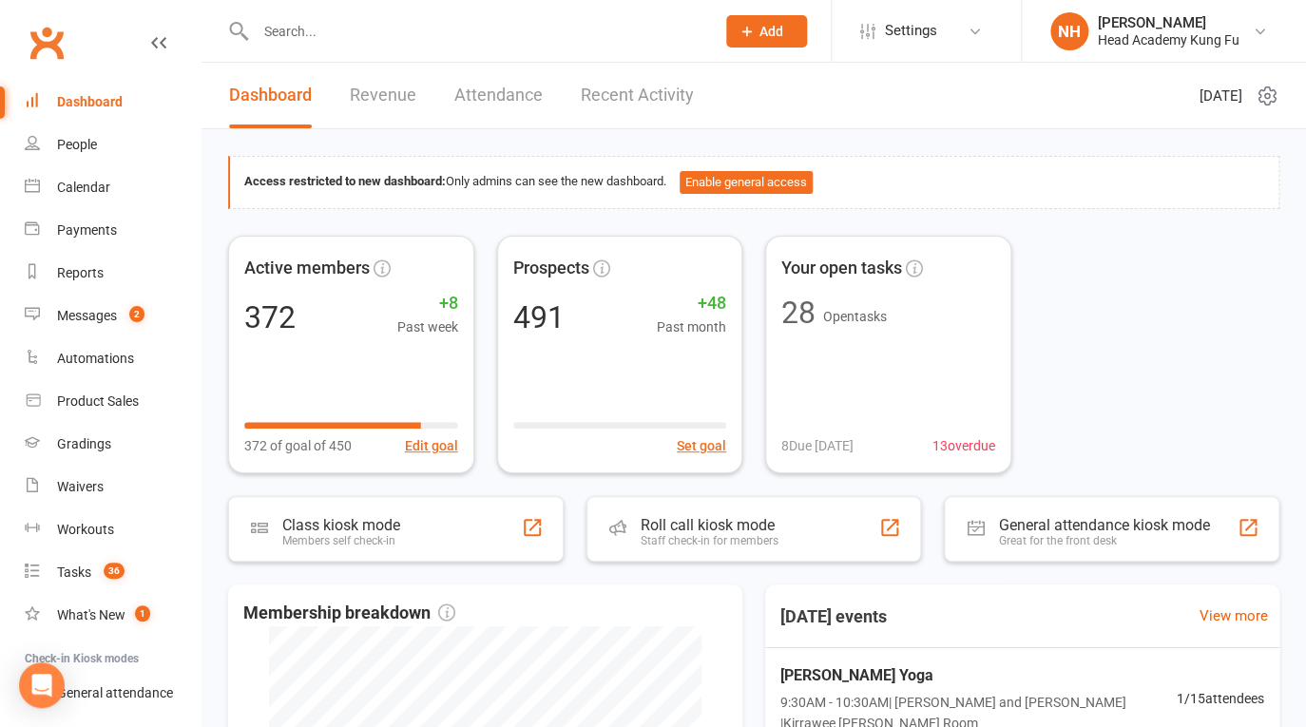
click at [326, 30] on input "text" at bounding box center [476, 31] width 452 height 27
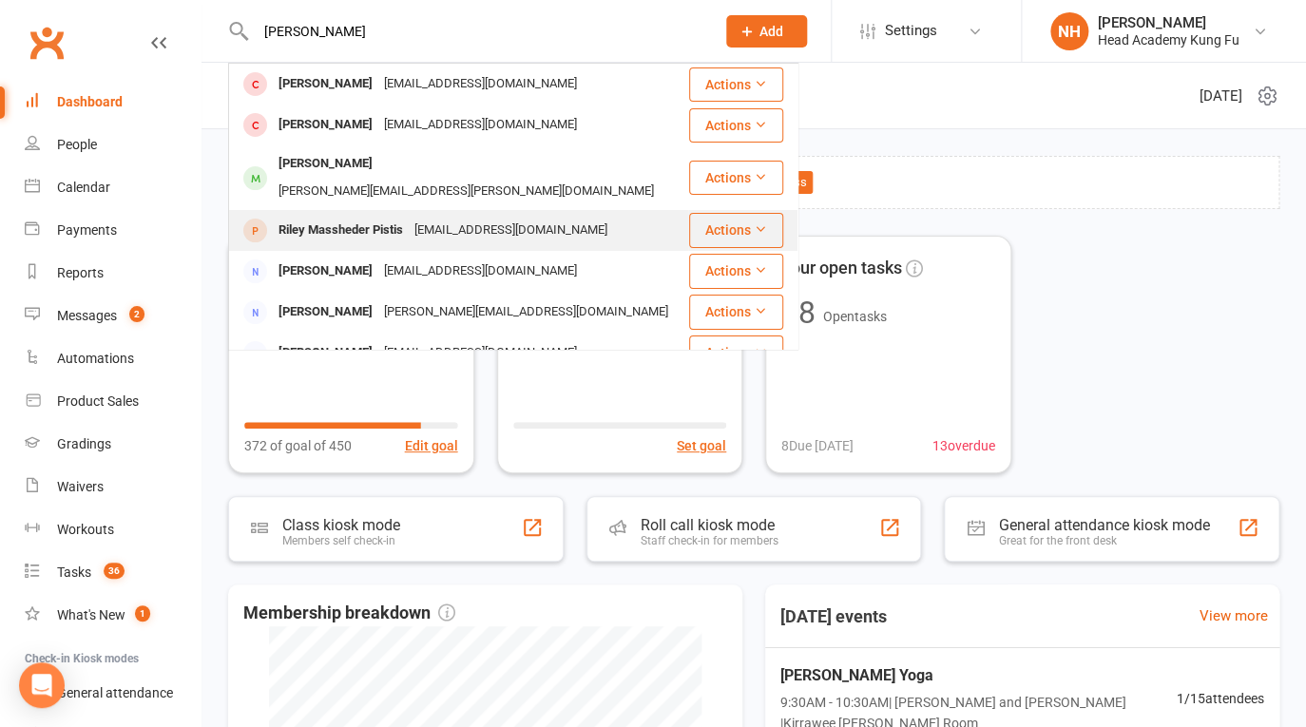
type input "riley"
click at [357, 217] on div "Riley Massheder Pistis" at bounding box center [341, 231] width 136 height 28
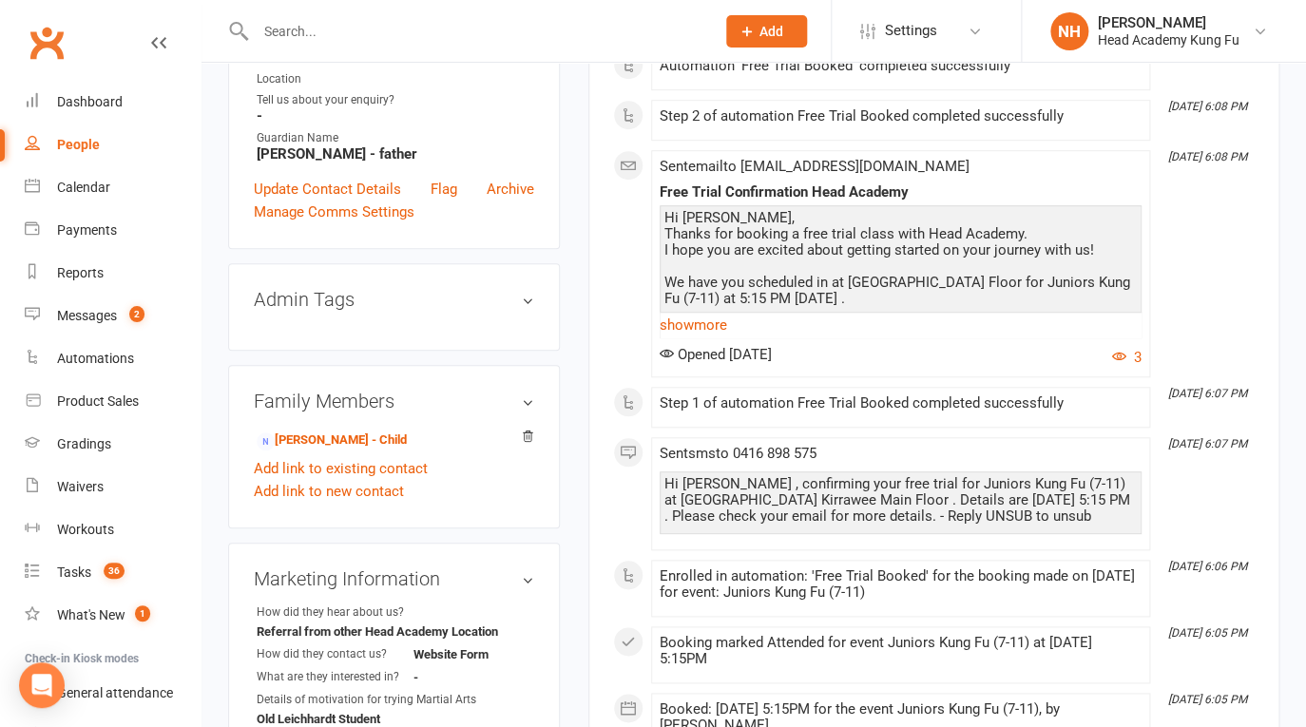
scroll to position [15, 0]
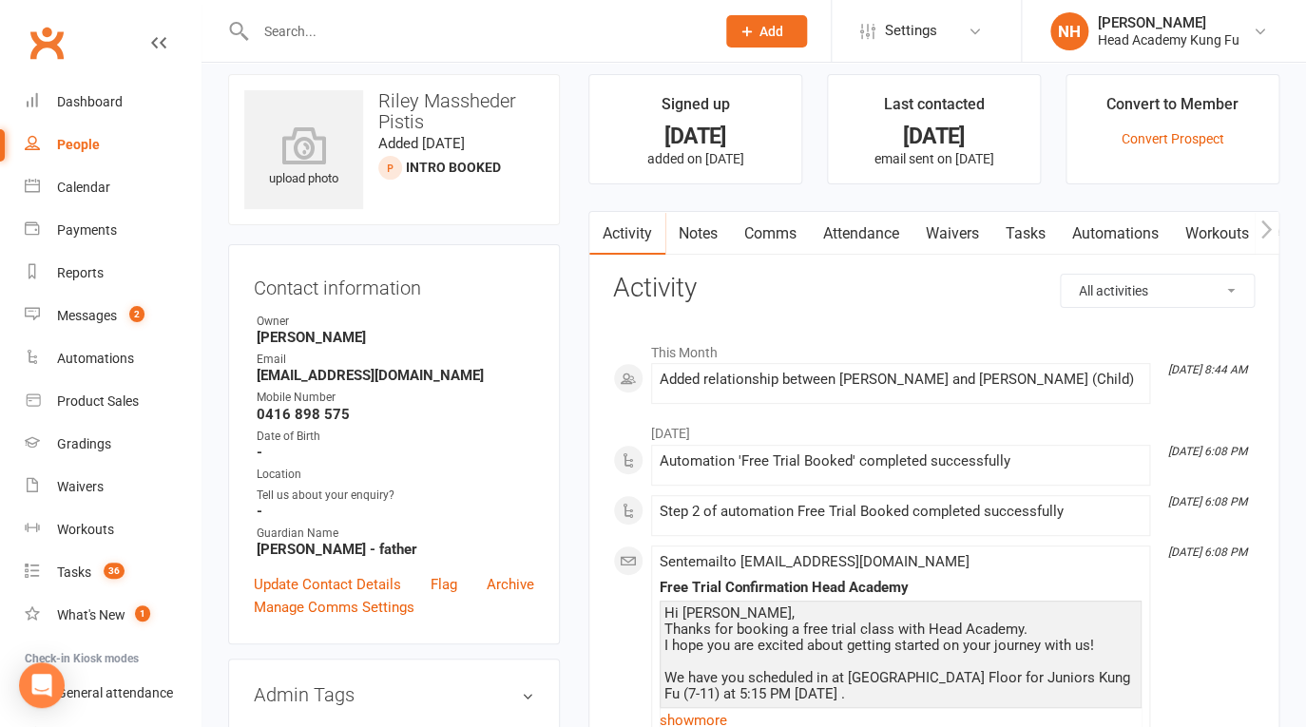
click at [1186, 150] on li "Convert to Member Convert Prospect" at bounding box center [1173, 129] width 214 height 110
click at [1191, 140] on link "Convert Prospect" at bounding box center [1172, 138] width 103 height 15
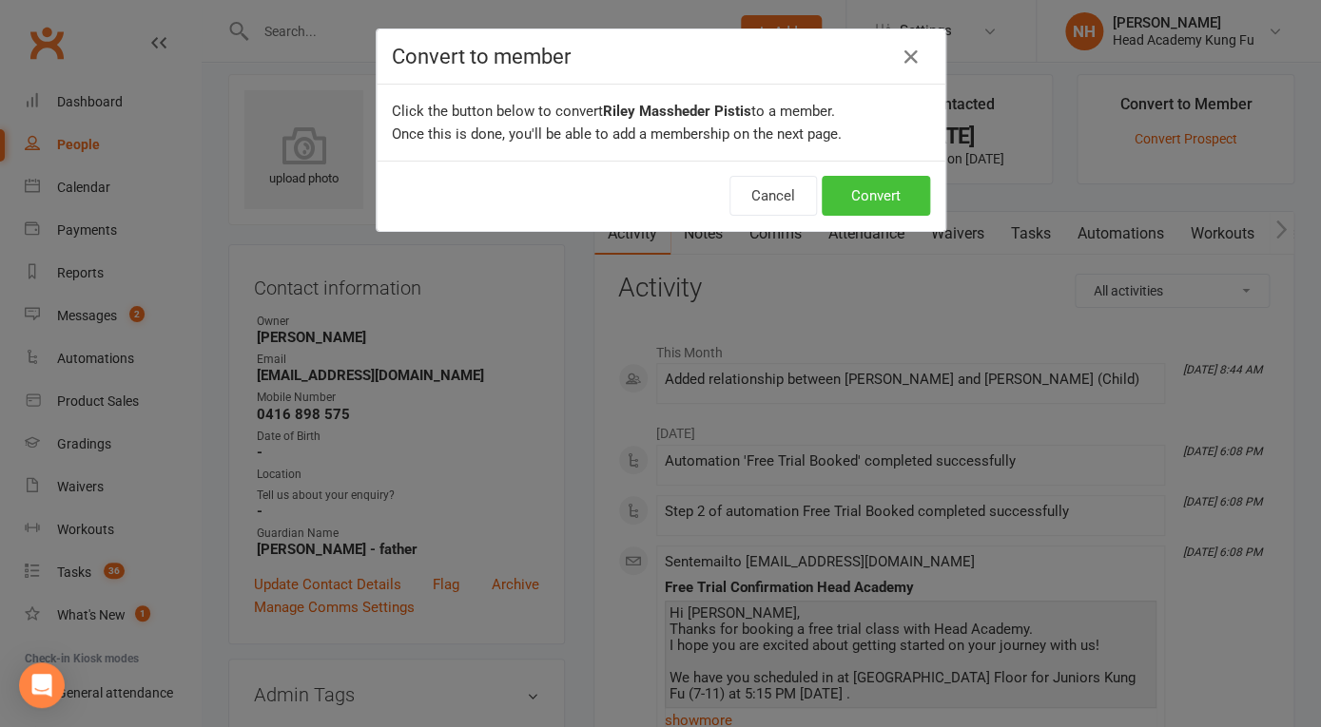
click at [862, 200] on button "Convert" at bounding box center [875, 196] width 108 height 40
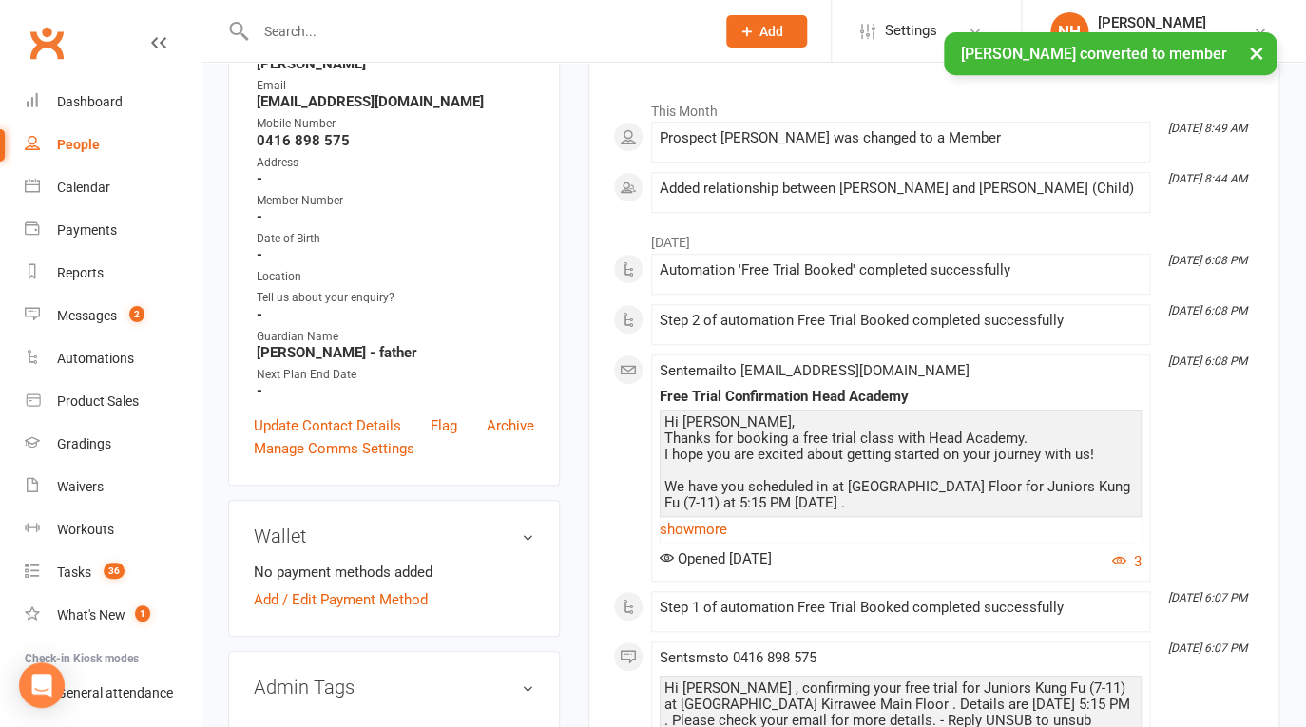
scroll to position [593, 0]
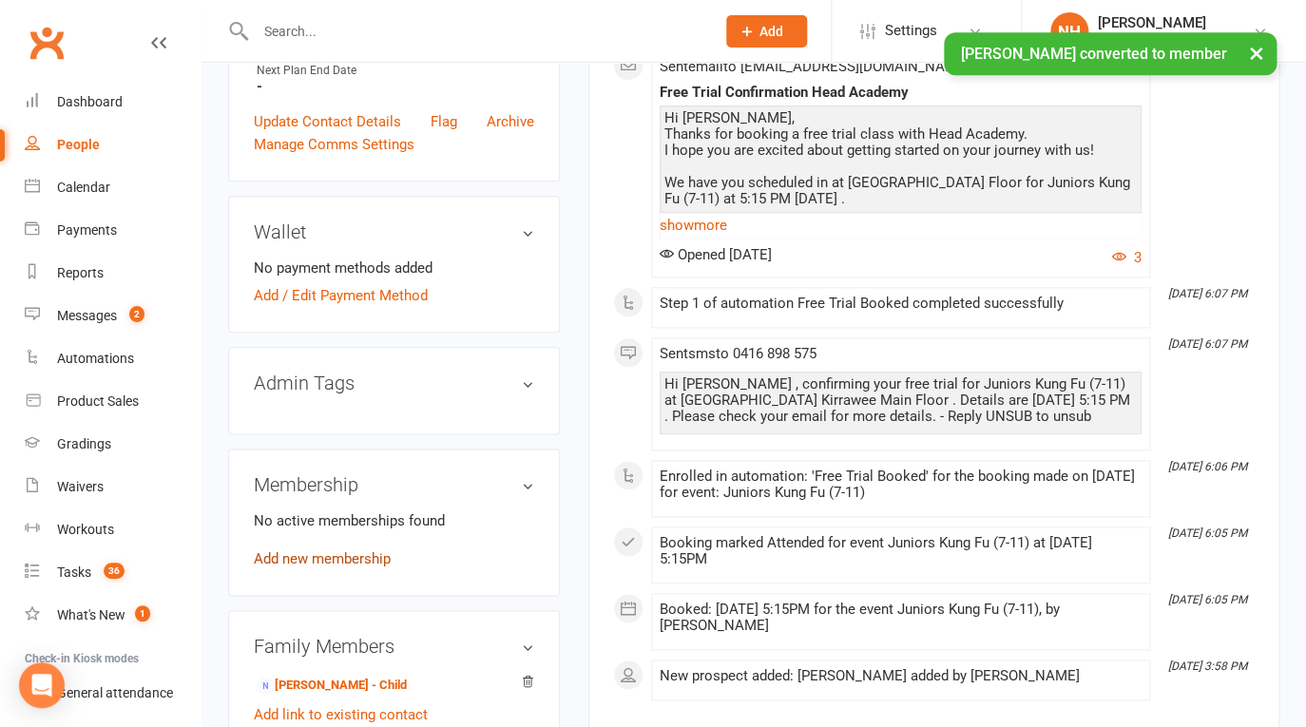
click at [335, 553] on link "Add new membership" at bounding box center [322, 559] width 137 height 17
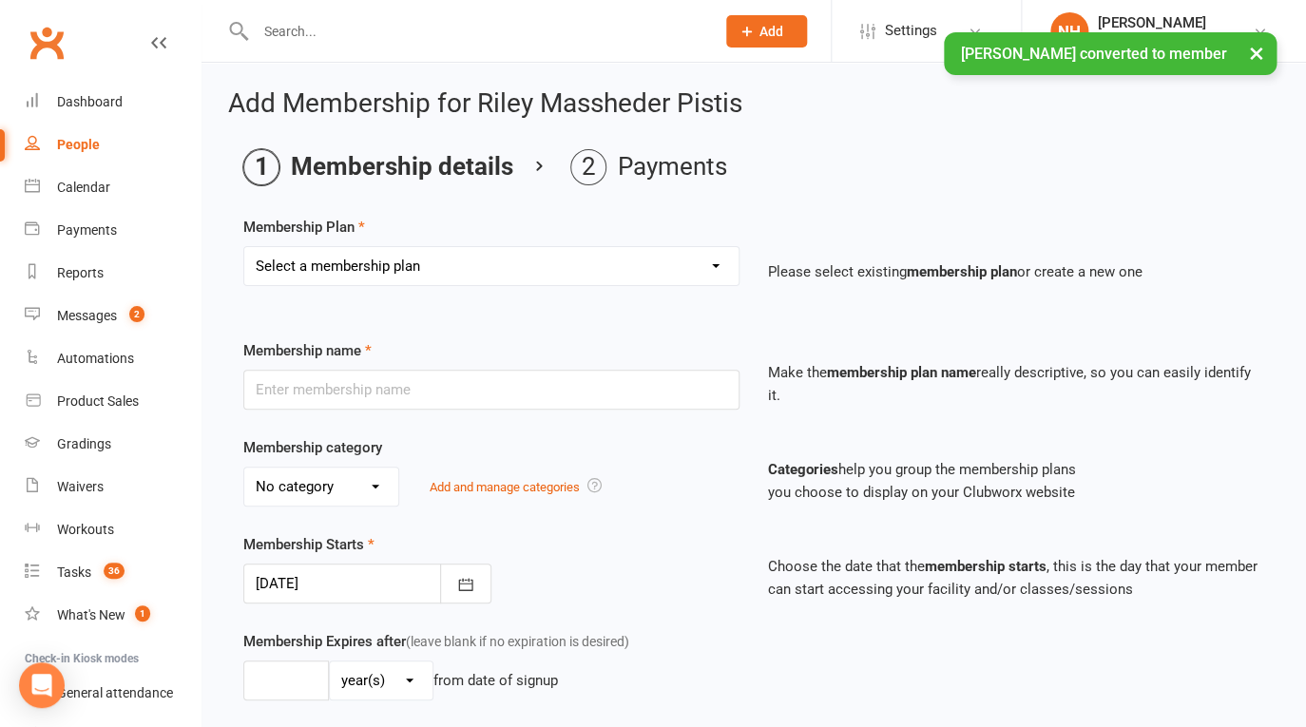
click at [244, 247] on select "Select a membership plan Create new Membership Plan Little Tigers 1 Class Per w…" at bounding box center [491, 266] width 494 height 38
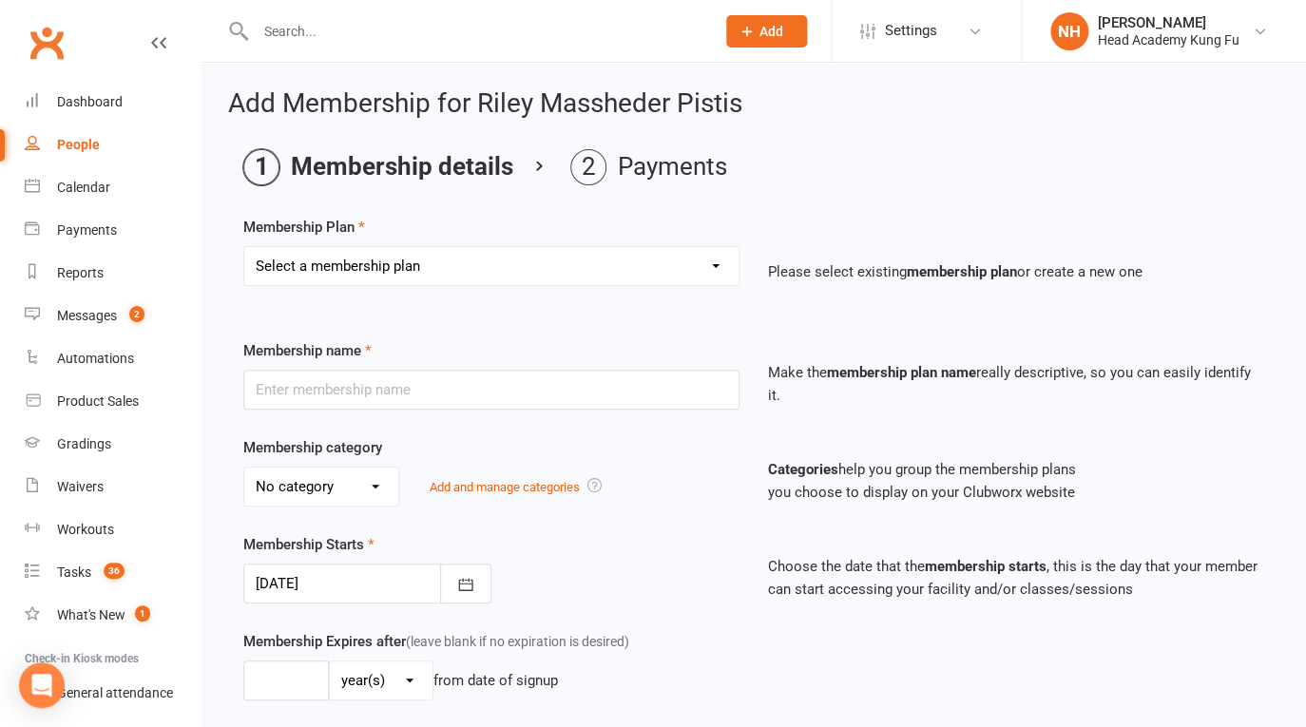
select select "8"
click option "Juniors Kung Fu 10 Class Pass" at bounding box center [0, 0] width 0 height 0
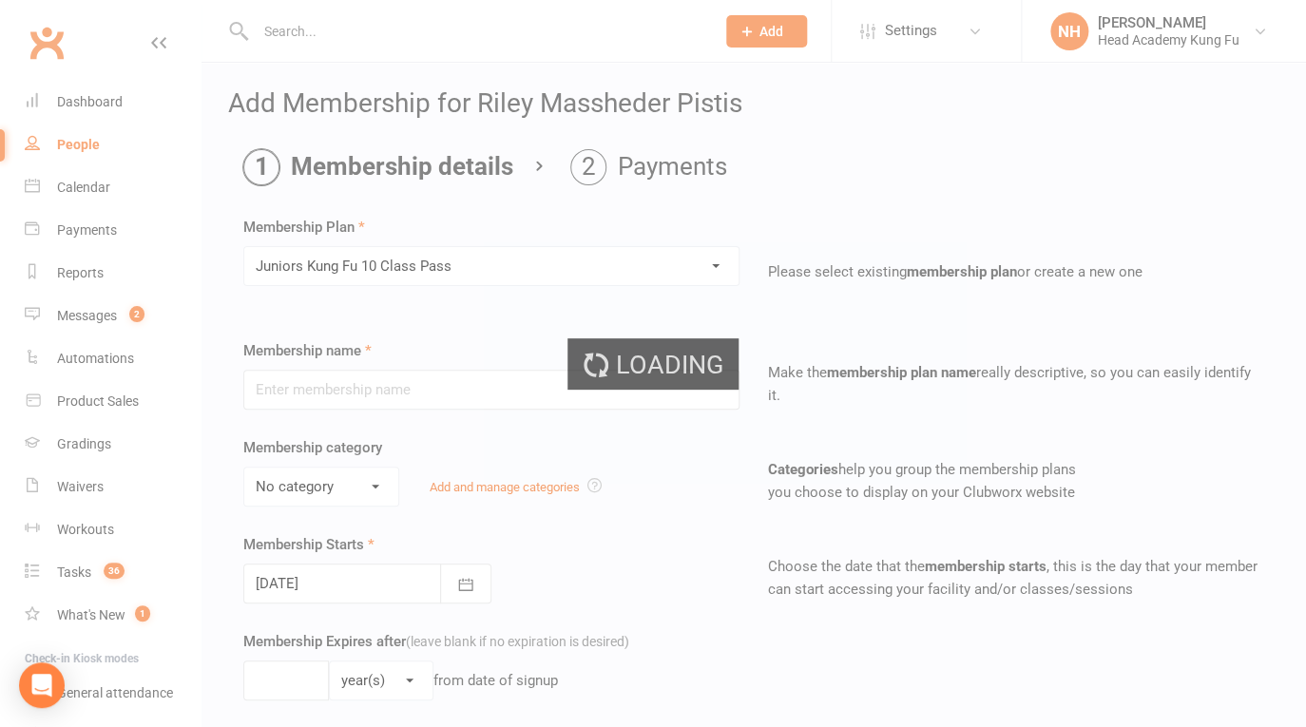
type input "Juniors Kung Fu 10 Class Pass"
select select "4"
type input "5"
select select "2"
type input "10"
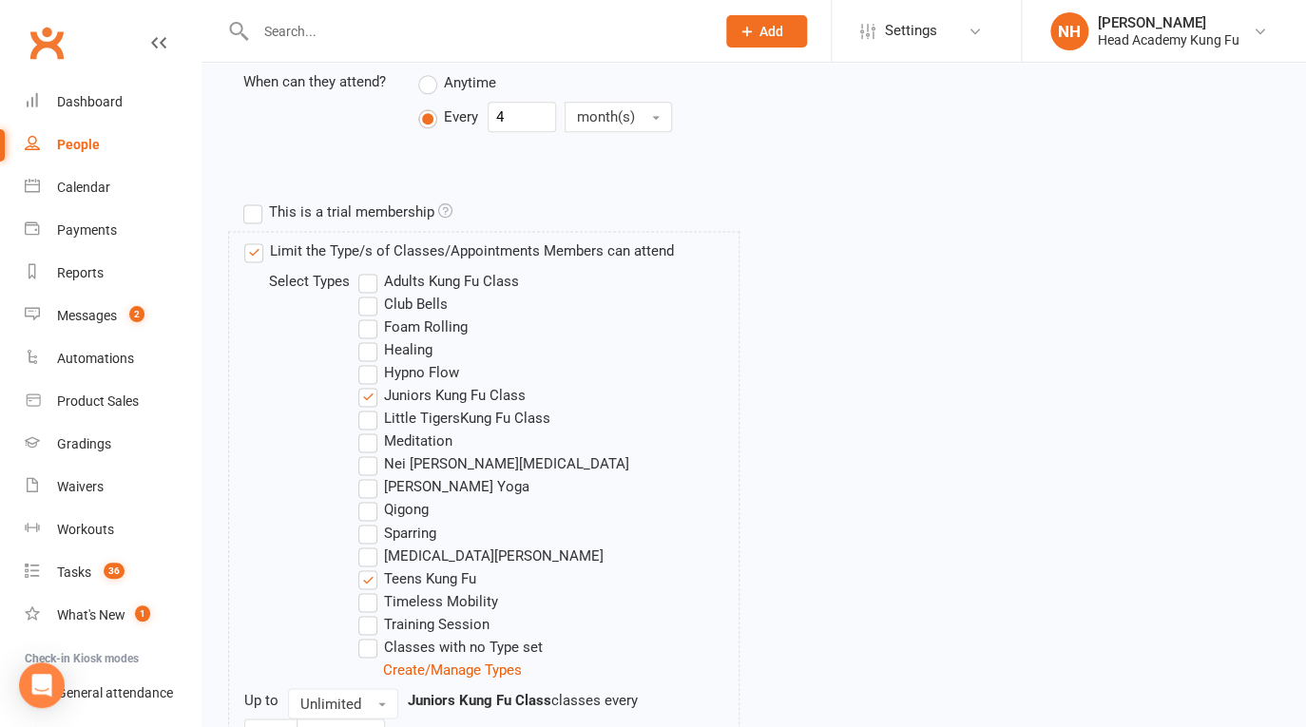
scroll to position [1213, 0]
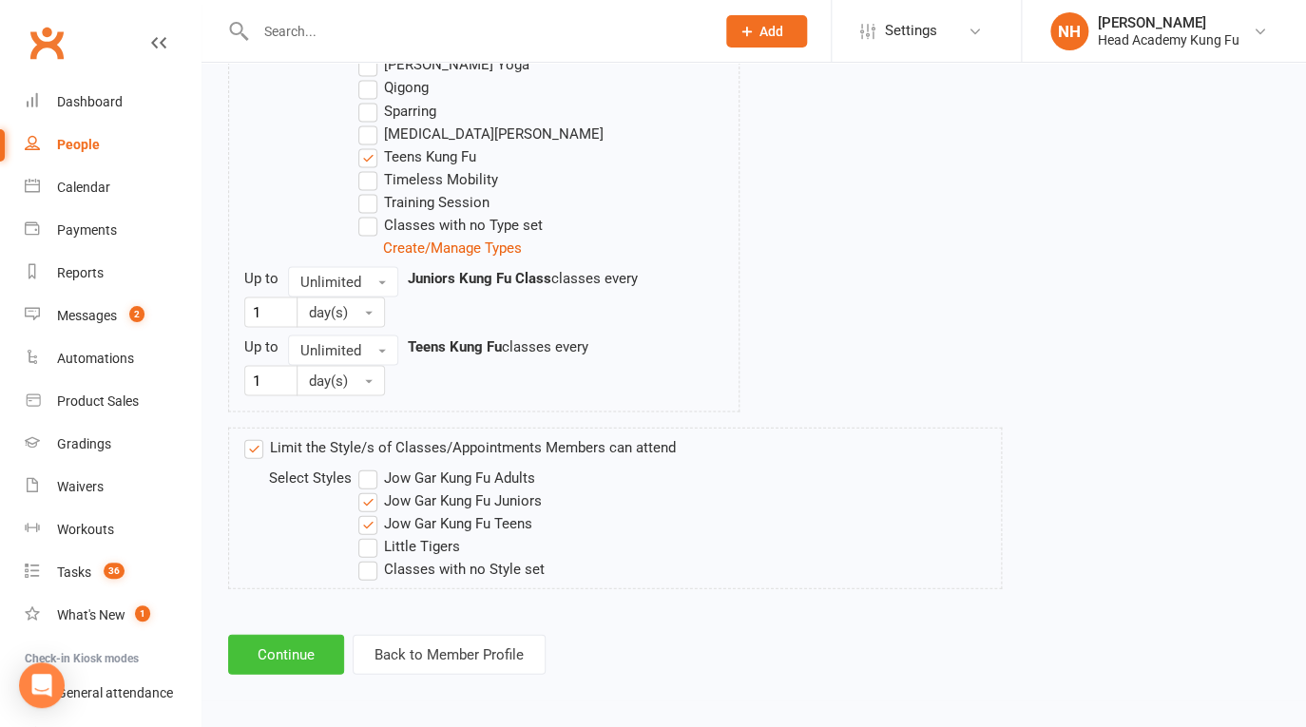
click at [277, 655] on button "Continue" at bounding box center [286, 654] width 116 height 40
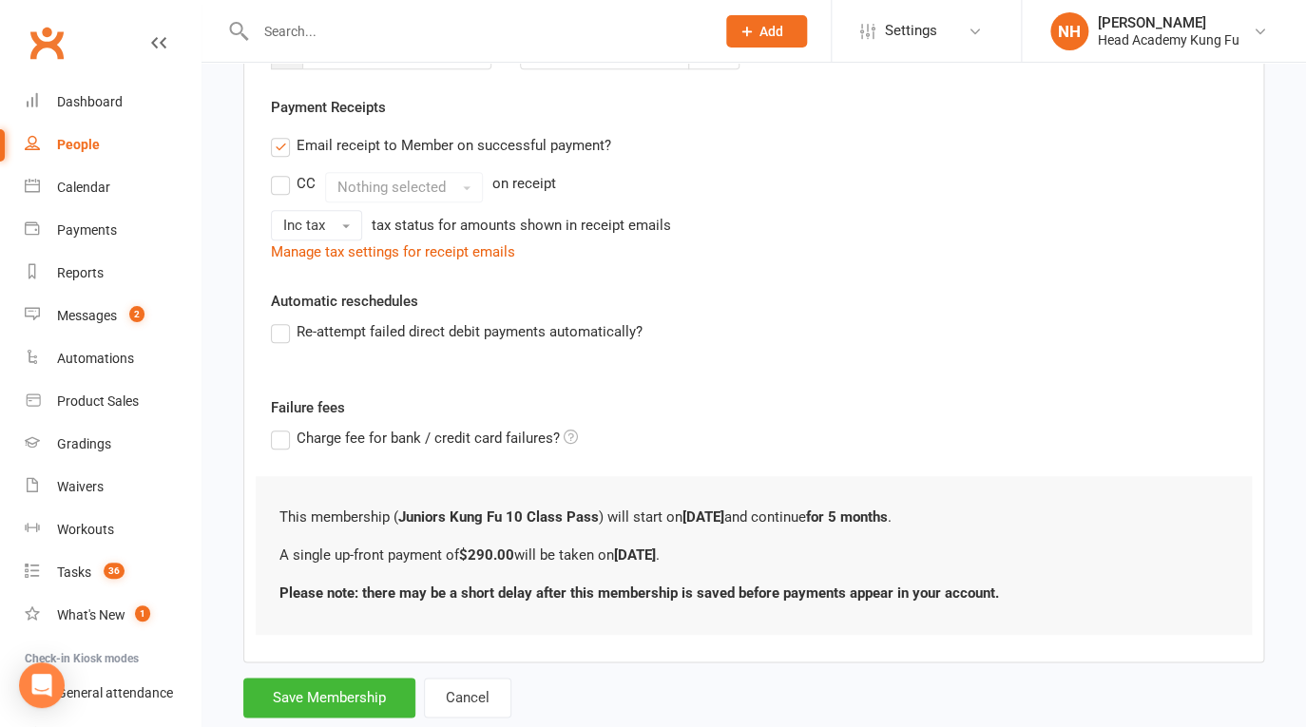
scroll to position [109, 0]
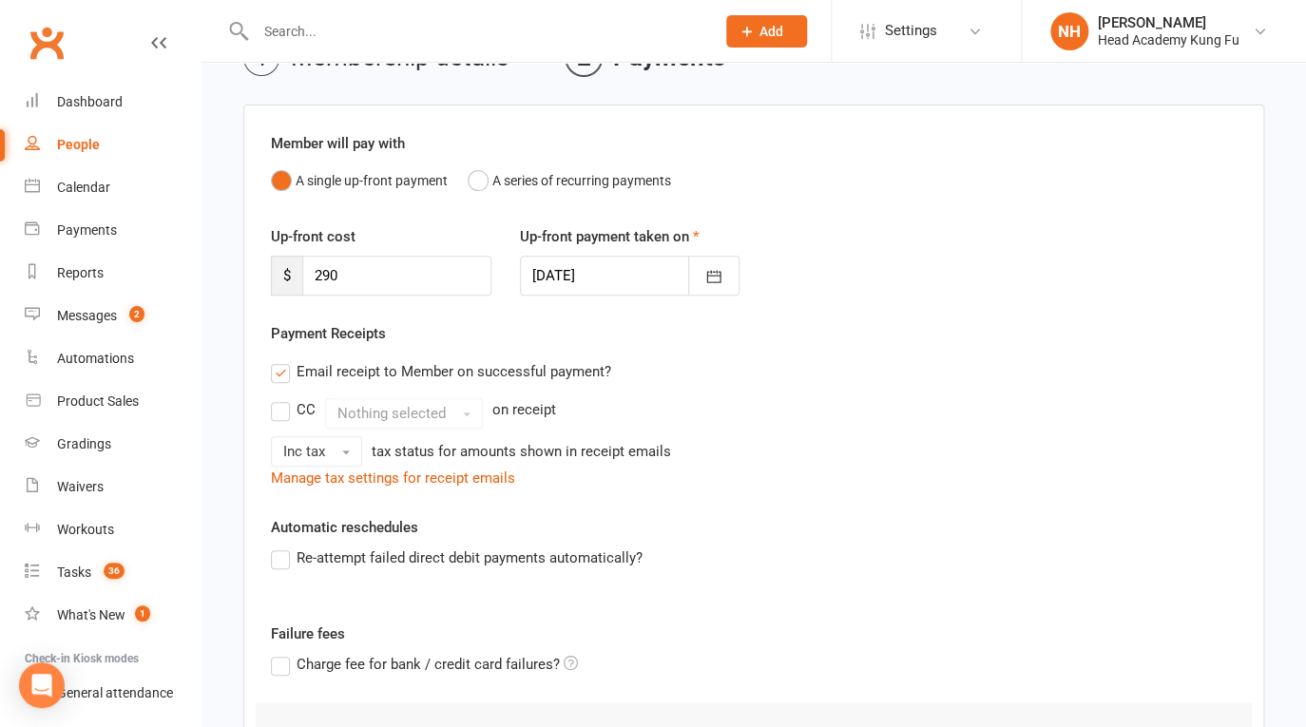
click at [626, 277] on div at bounding box center [630, 276] width 221 height 40
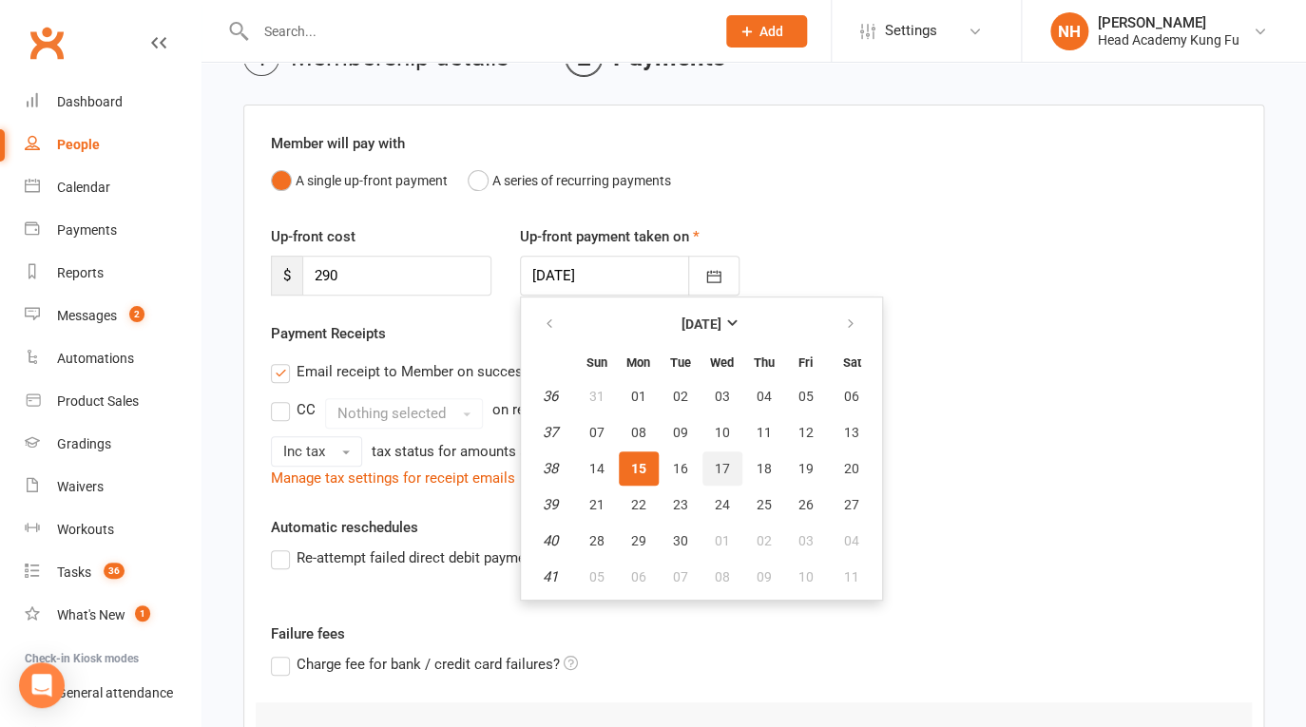
click at [717, 467] on span "17" at bounding box center [722, 468] width 15 height 15
type input "17 Sep 2025"
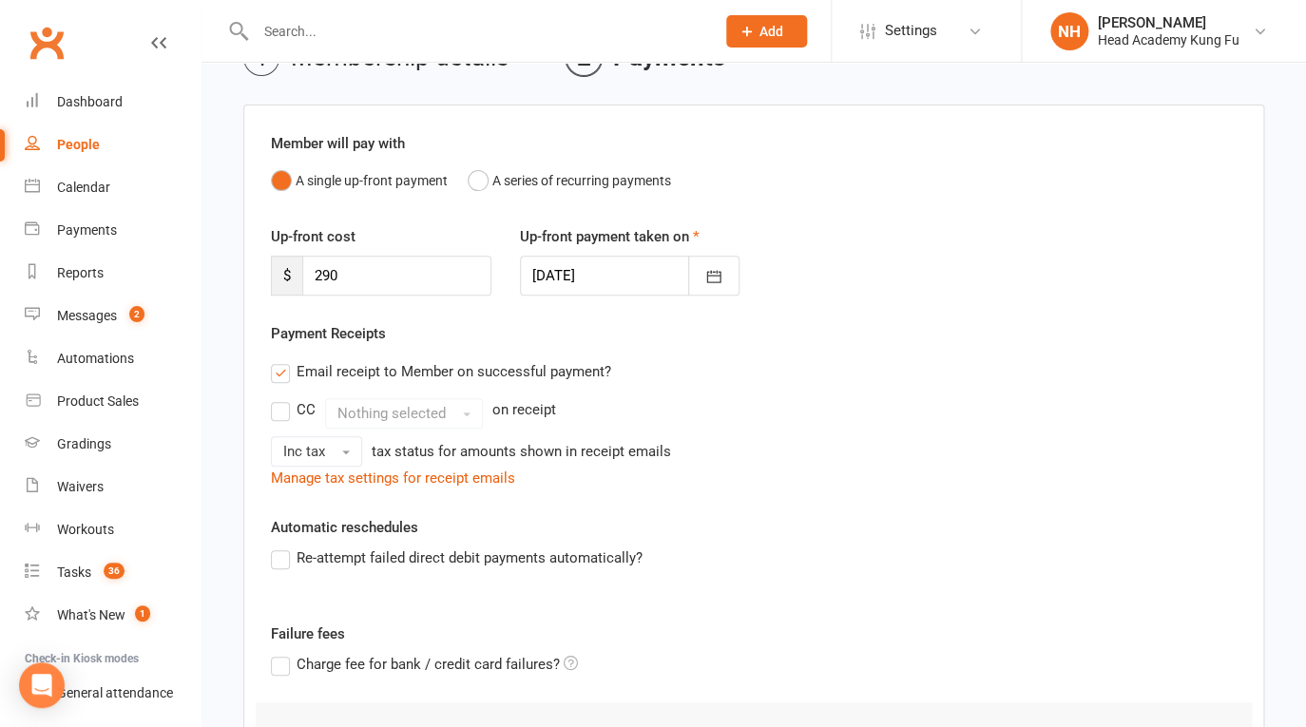
scroll to position [383, 0]
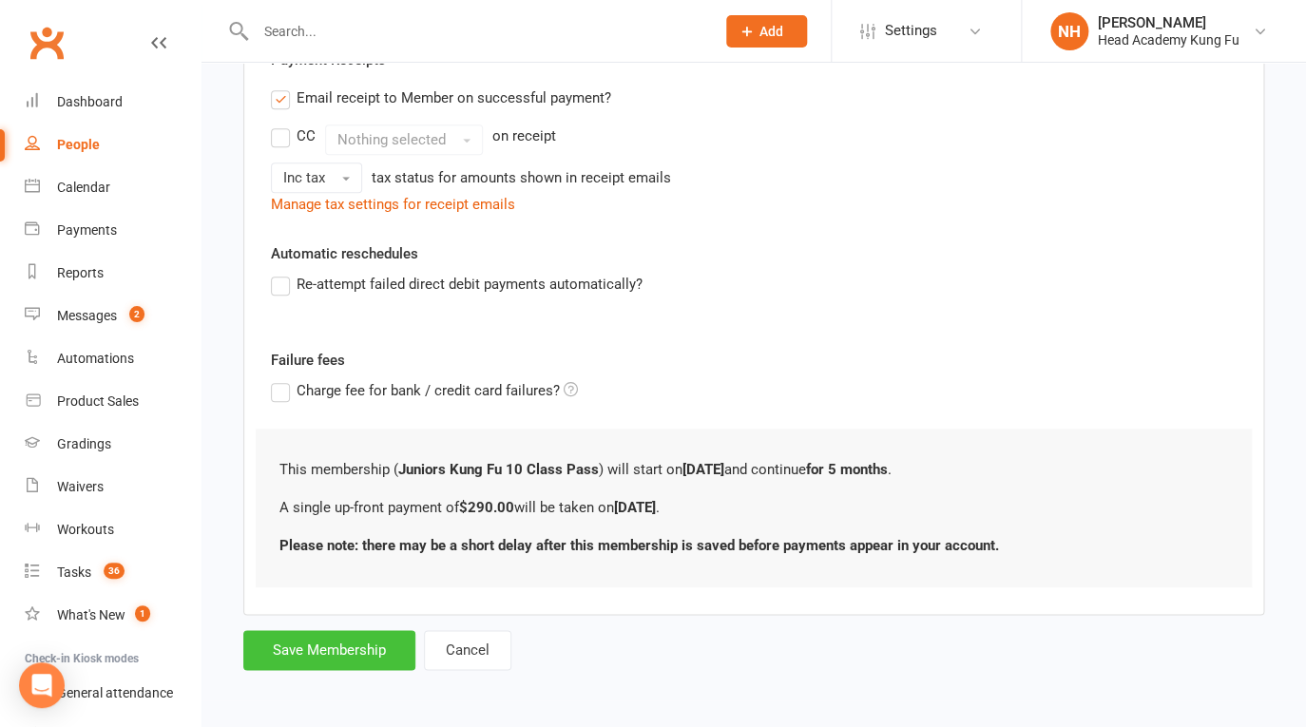
click at [338, 650] on button "Save Membership" at bounding box center [329, 650] width 172 height 40
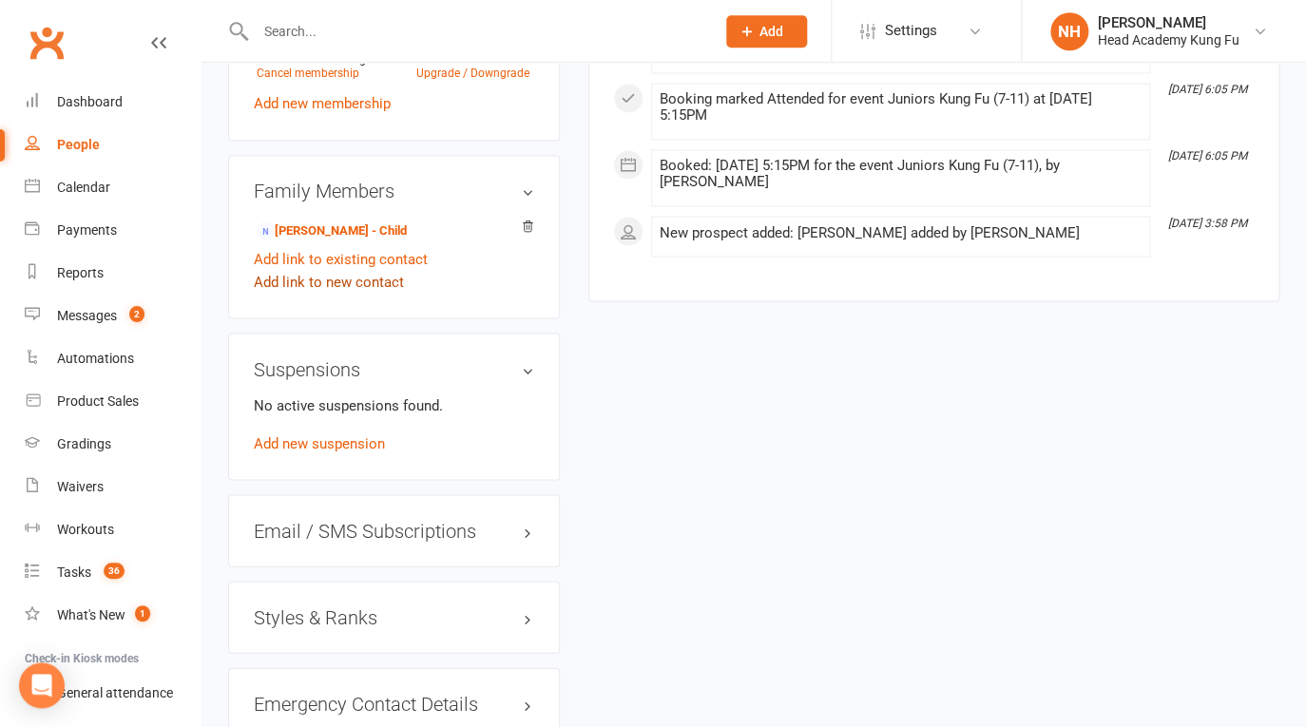
scroll to position [1004, 0]
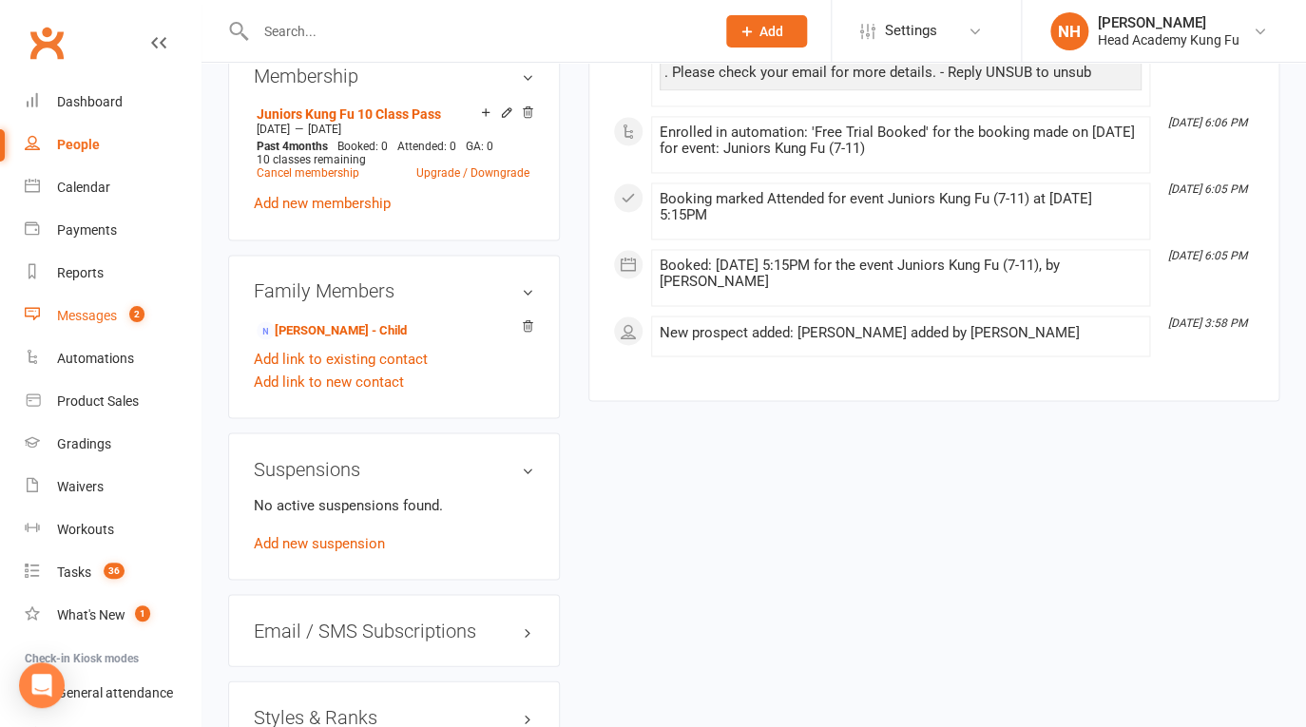
click at [93, 323] on div "Messages" at bounding box center [87, 315] width 60 height 15
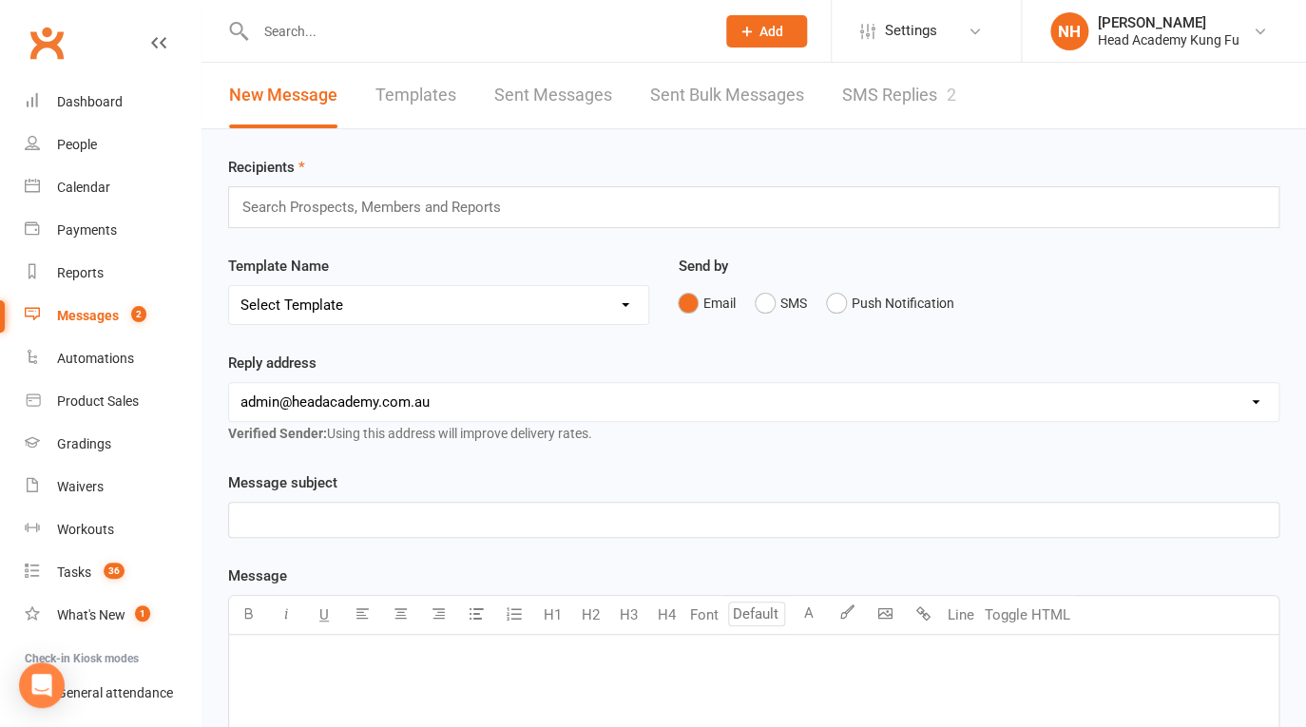
click at [902, 84] on link "SMS Replies 2" at bounding box center [899, 96] width 114 height 66
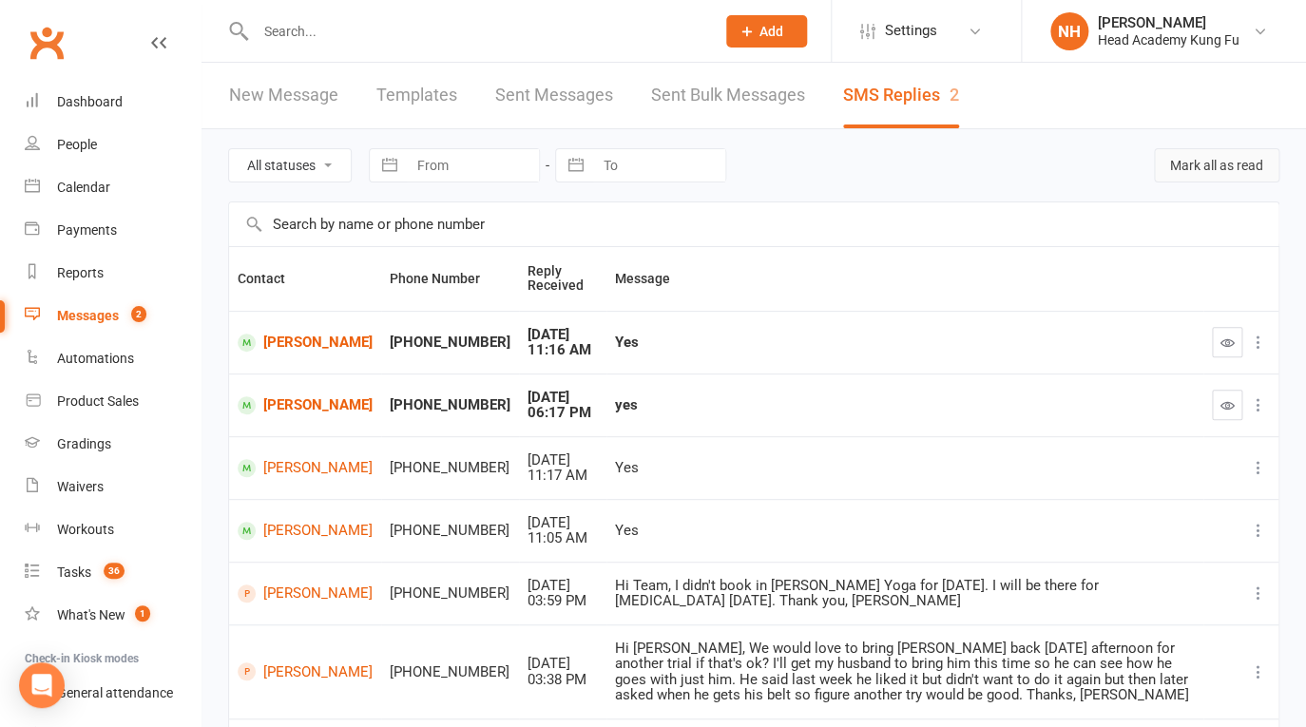
click at [1202, 164] on button "Mark all as read" at bounding box center [1217, 165] width 126 height 34
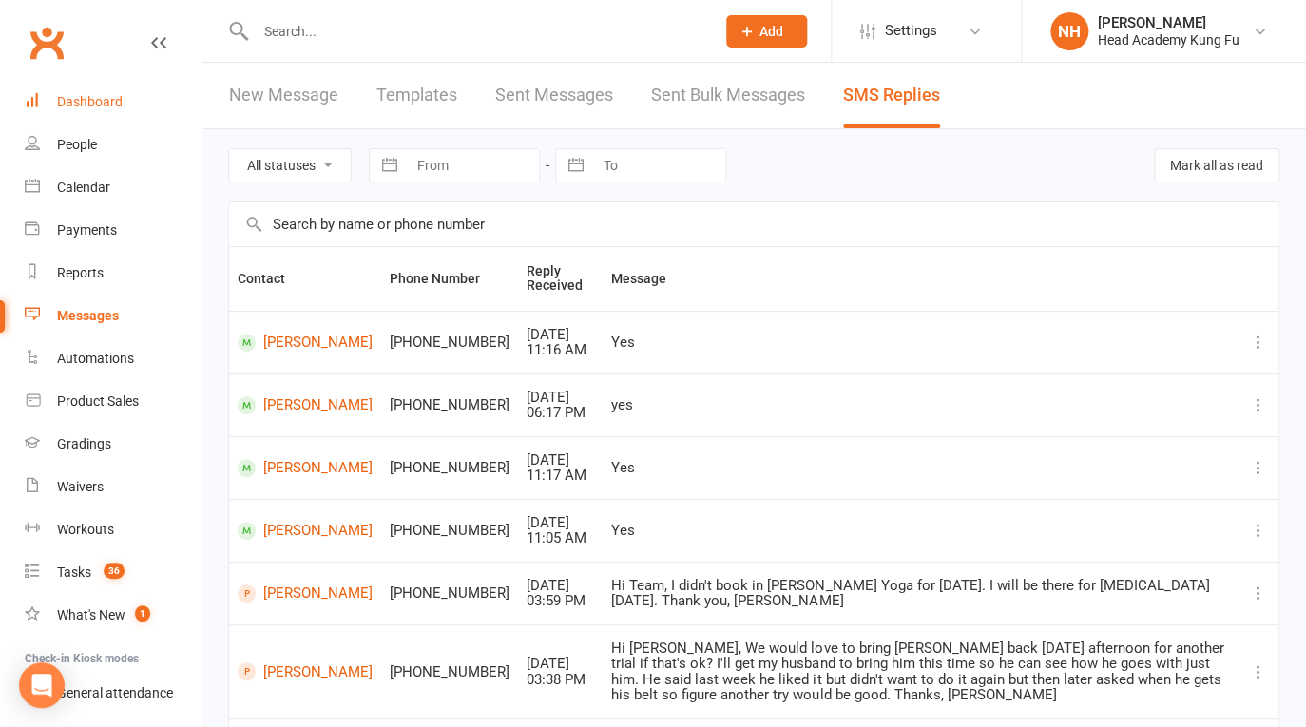
click at [82, 108] on div "Dashboard" at bounding box center [90, 101] width 66 height 15
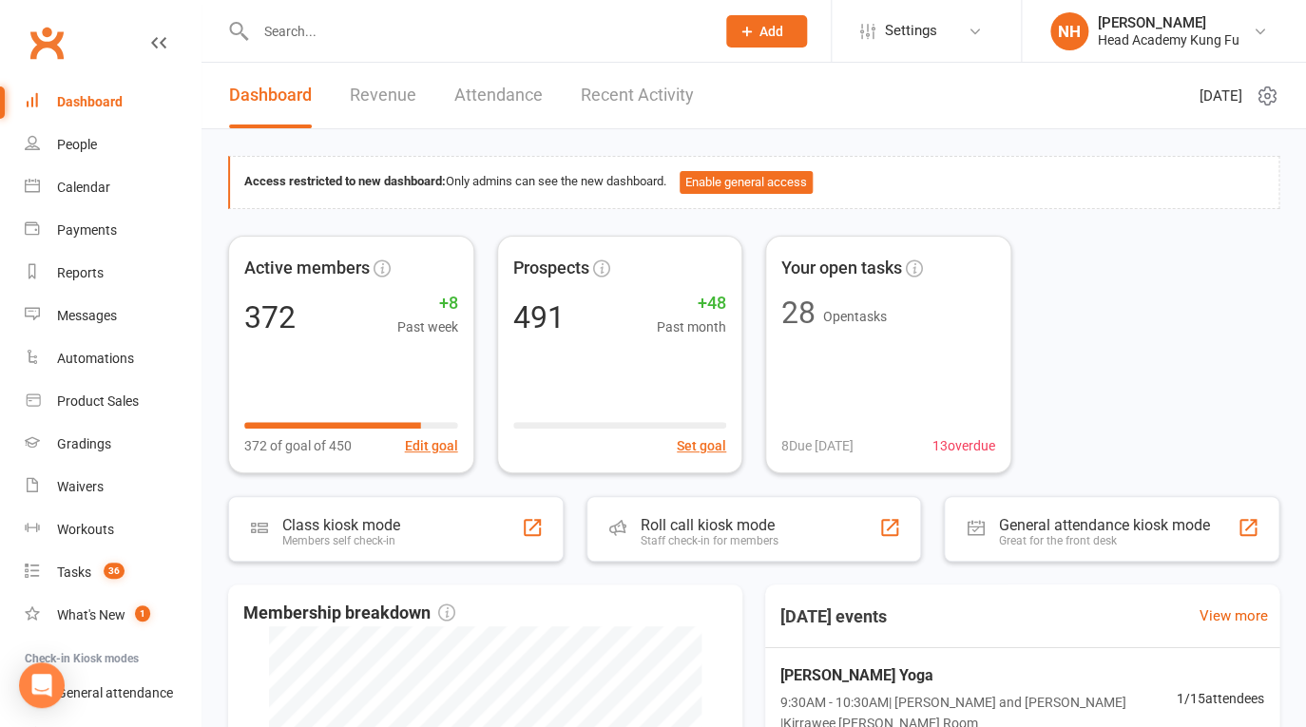
click at [379, 26] on input "text" at bounding box center [476, 31] width 452 height 27
click at [324, 35] on input "text" at bounding box center [476, 31] width 452 height 27
click at [336, 36] on input "text" at bounding box center [476, 31] width 452 height 27
click at [321, 38] on input "text" at bounding box center [476, 31] width 452 height 27
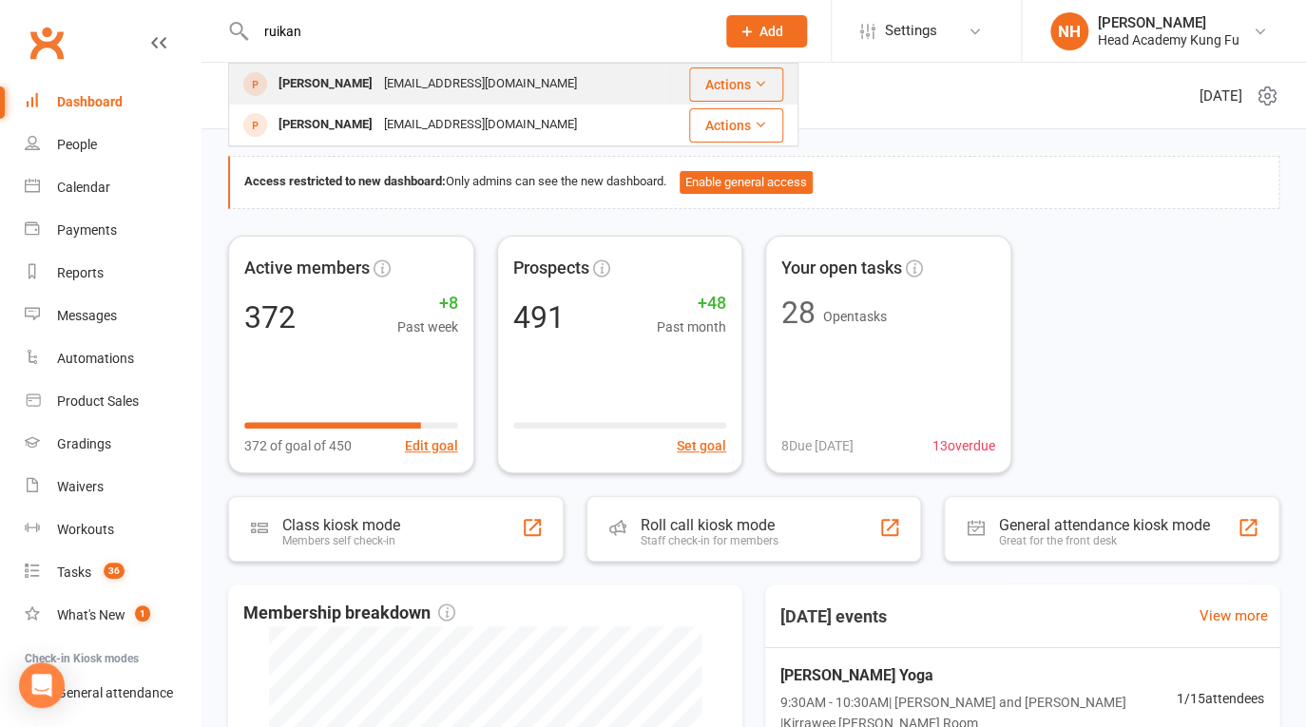
type input "ruikan"
click at [332, 82] on div "Rukang Qiu" at bounding box center [326, 84] width 106 height 28
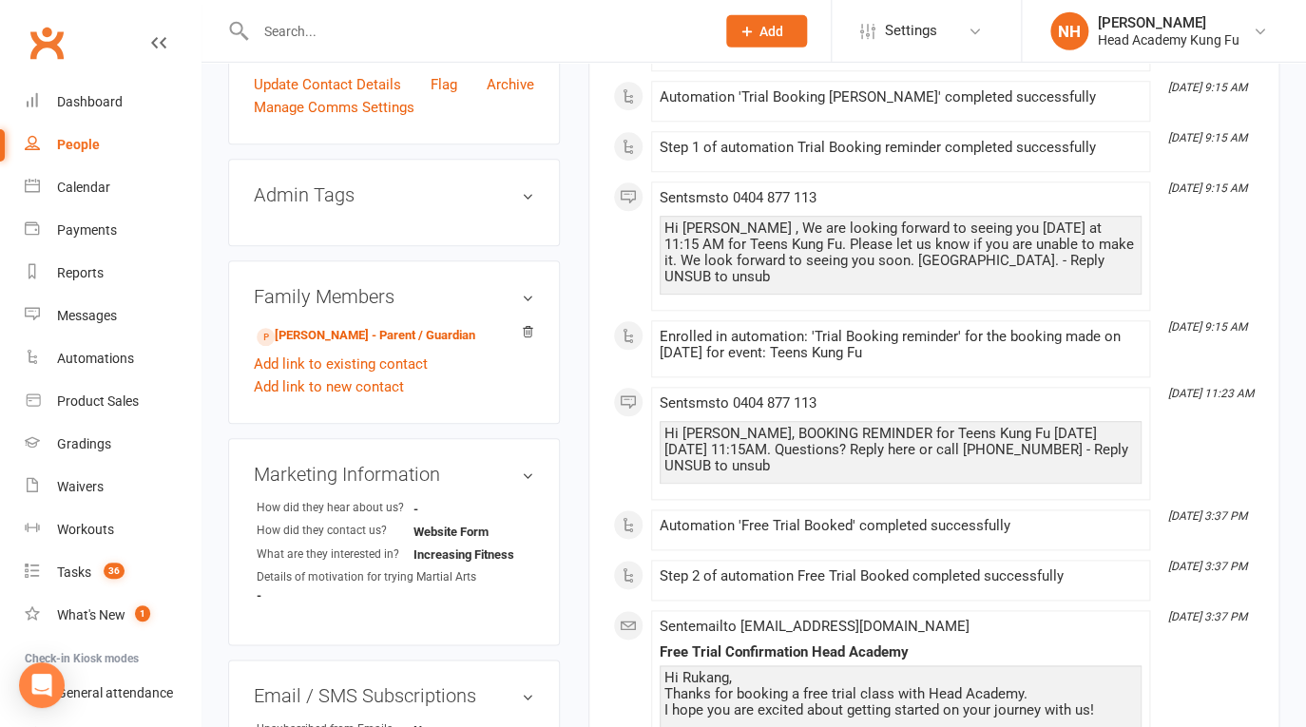
scroll to position [517, 0]
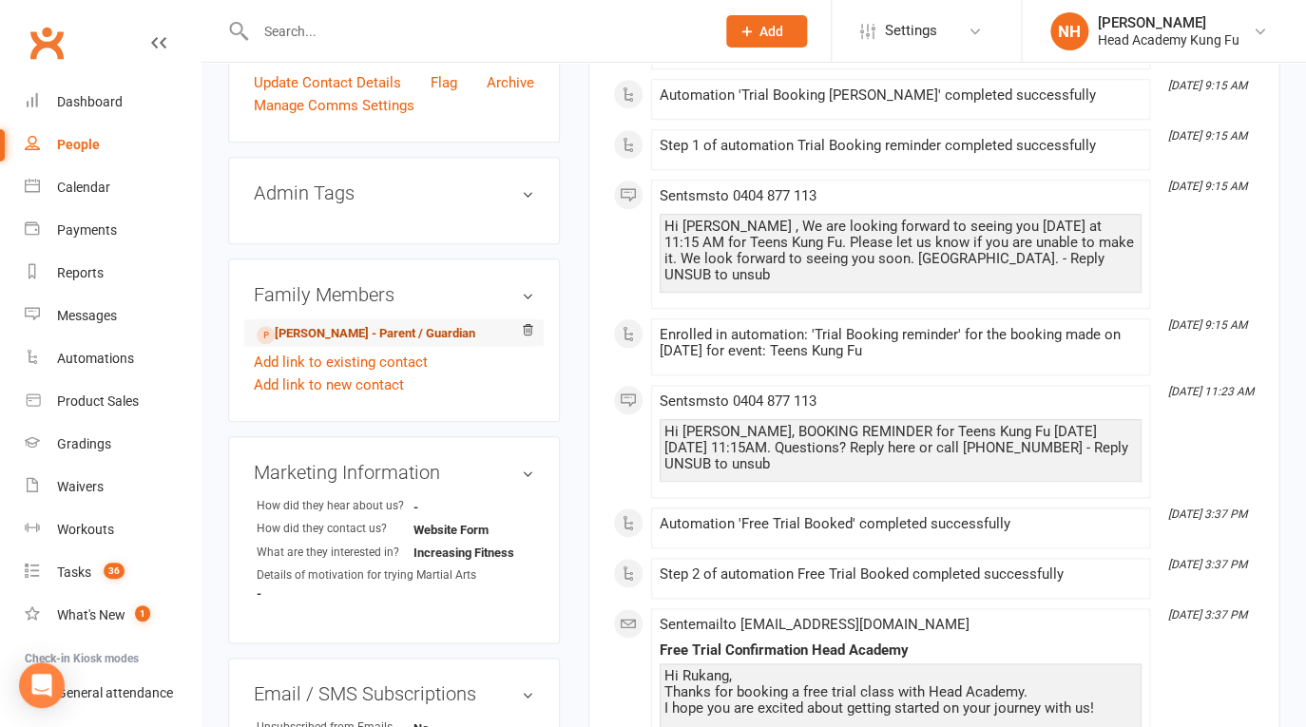
click at [328, 334] on link "Cecilia Qiu - Parent / Guardian" at bounding box center [366, 334] width 219 height 20
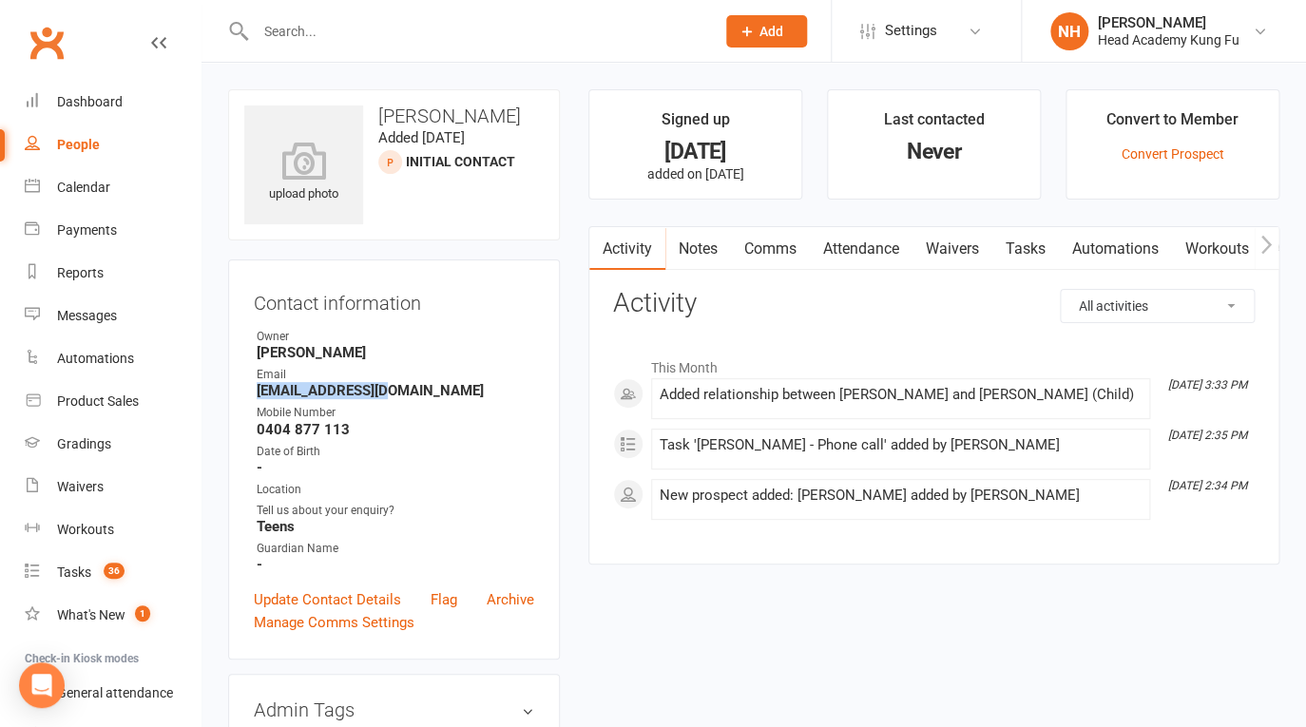
drag, startPoint x: 258, startPoint y: 396, endPoint x: 383, endPoint y: 395, distance: 125.5
click at [383, 395] on strong "ceciliaqiu@qq.com" at bounding box center [396, 390] width 278 height 17
copy strong "ceciliaqiu@qq.com"
click at [80, 487] on div "Waivers" at bounding box center [80, 486] width 47 height 15
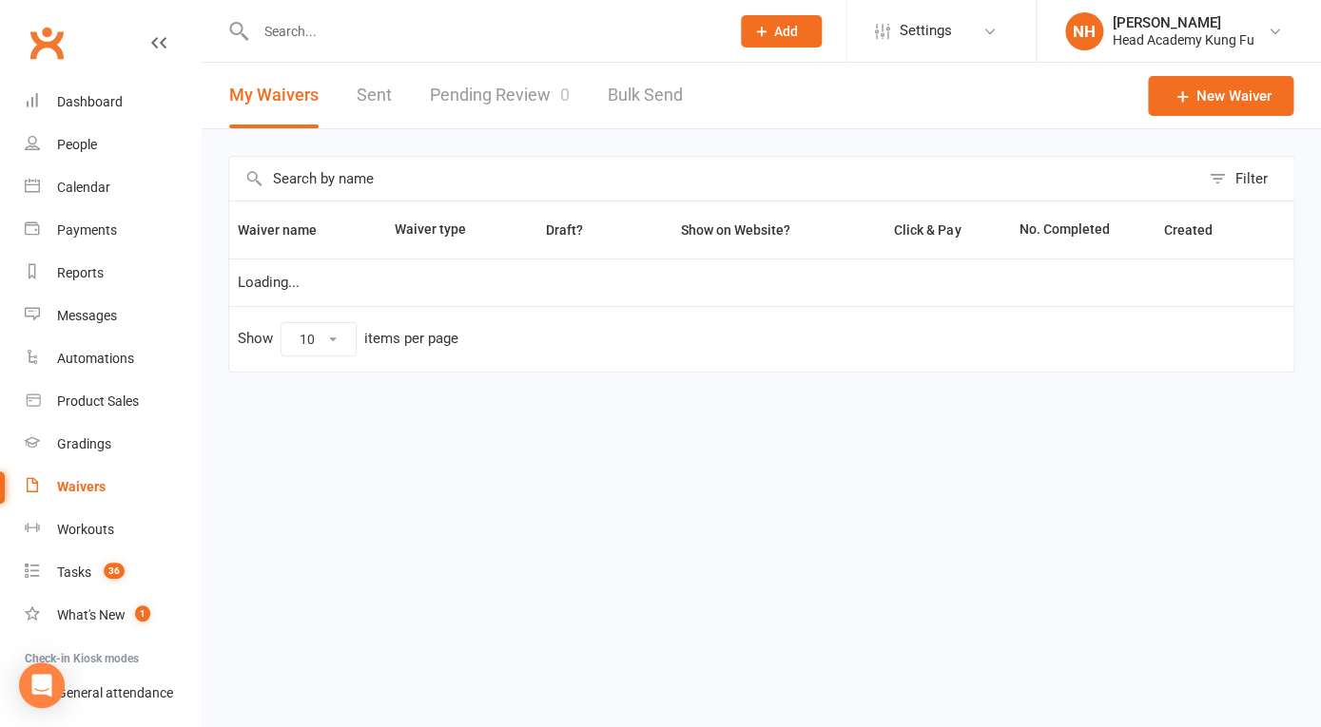
select select "100"
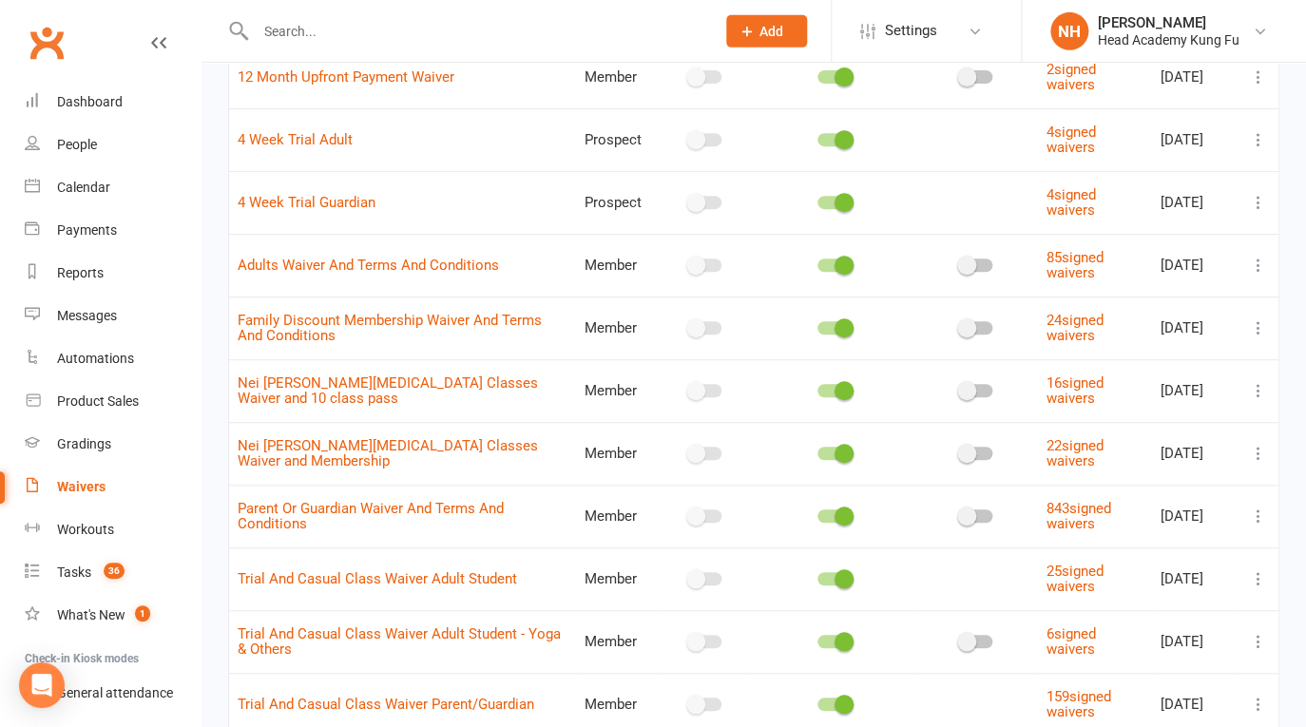
scroll to position [228, 0]
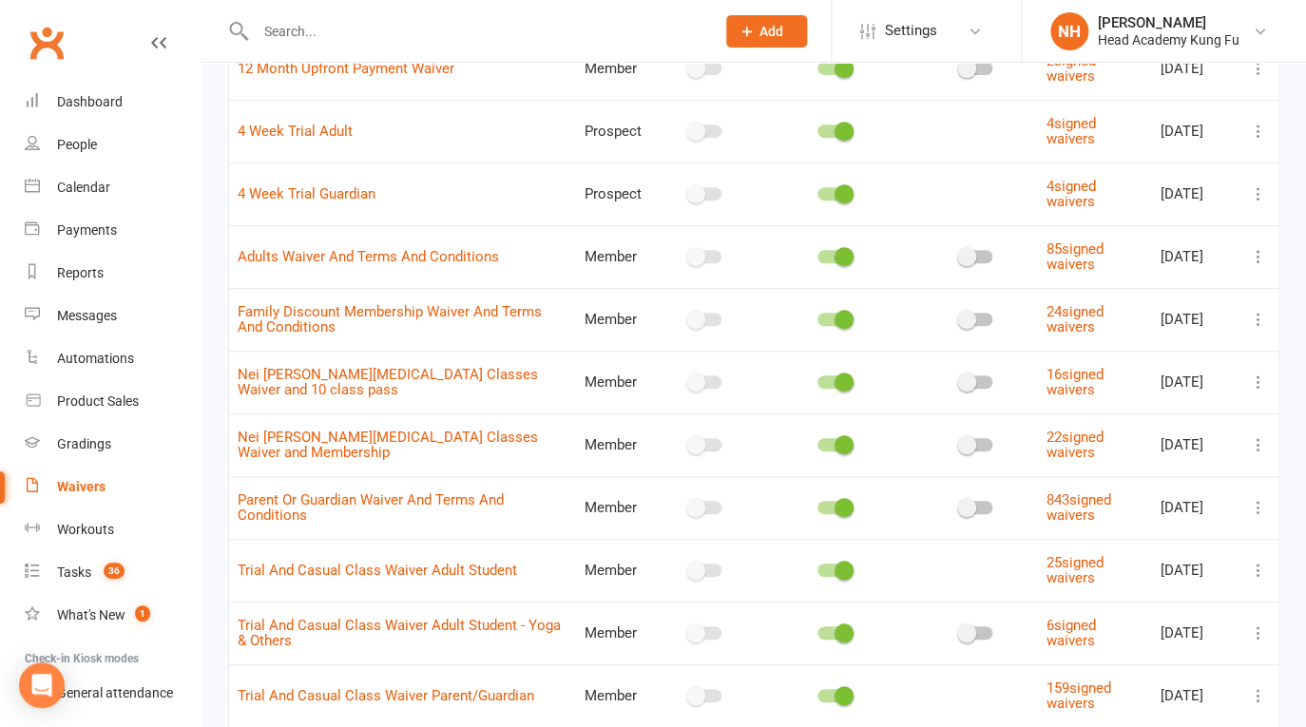
click at [1245, 501] on td at bounding box center [1259, 507] width 40 height 63
click at [1254, 508] on icon at bounding box center [1258, 507] width 19 height 19
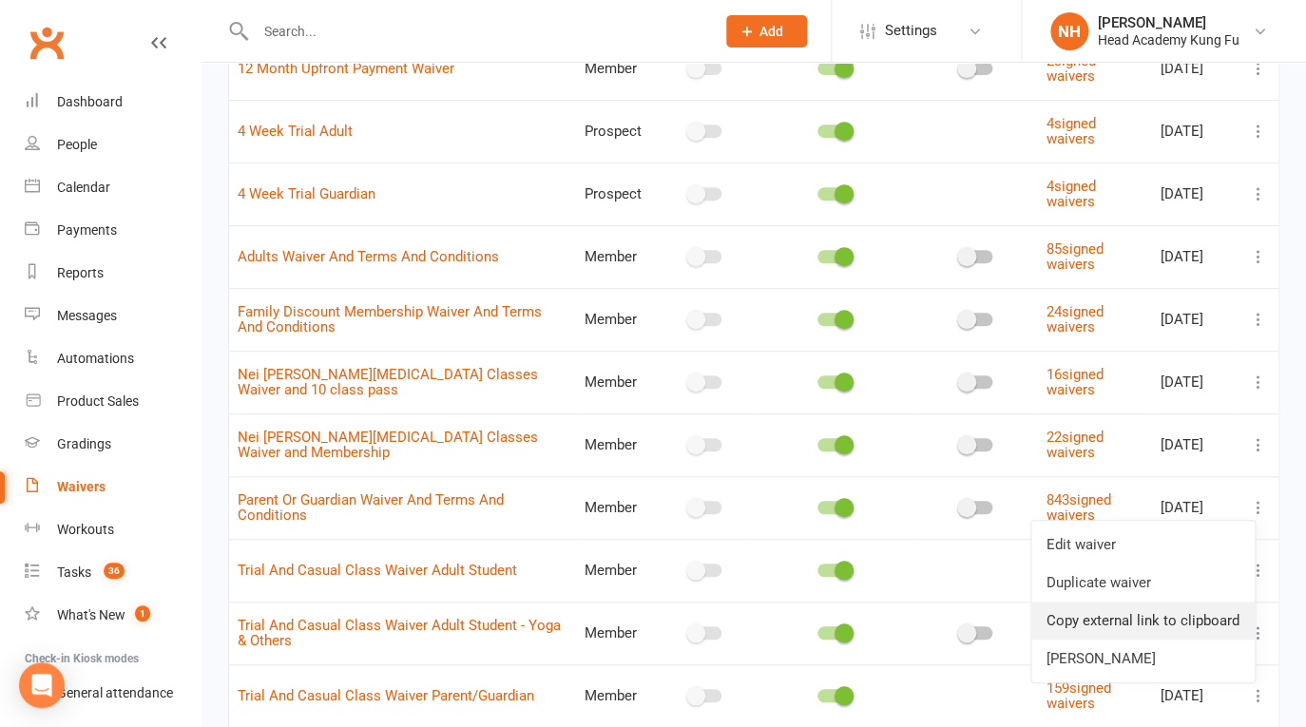
click at [1129, 615] on link "Copy external link to clipboard" at bounding box center [1143, 621] width 223 height 38
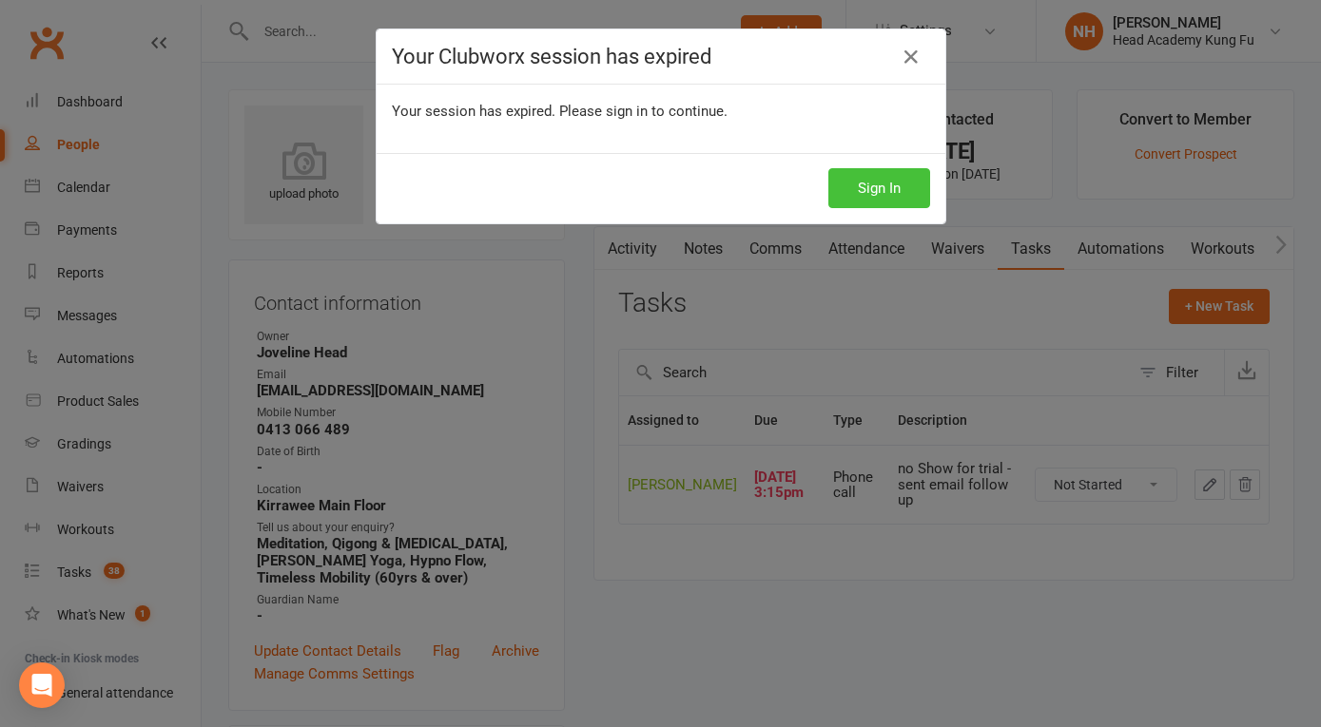
scroll to position [15, 0]
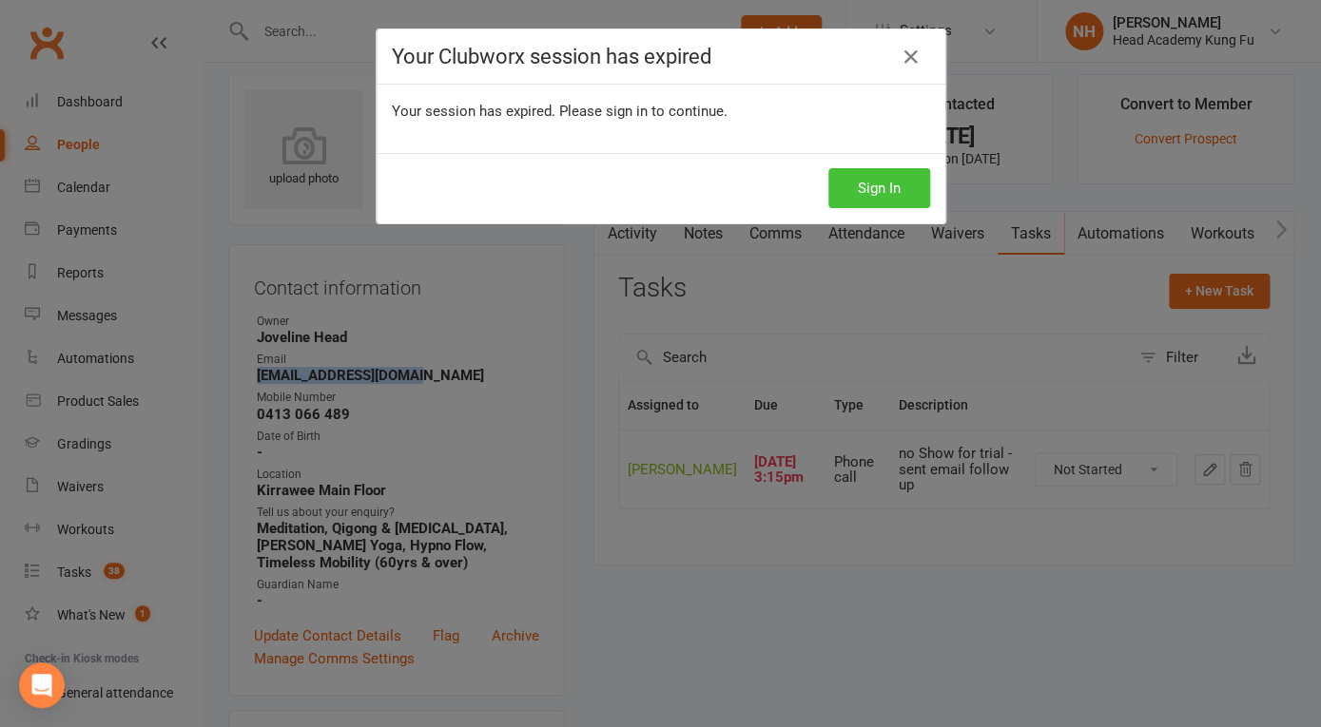
click at [885, 192] on button "Sign In" at bounding box center [879, 188] width 102 height 40
